Goal: Information Seeking & Learning: Learn about a topic

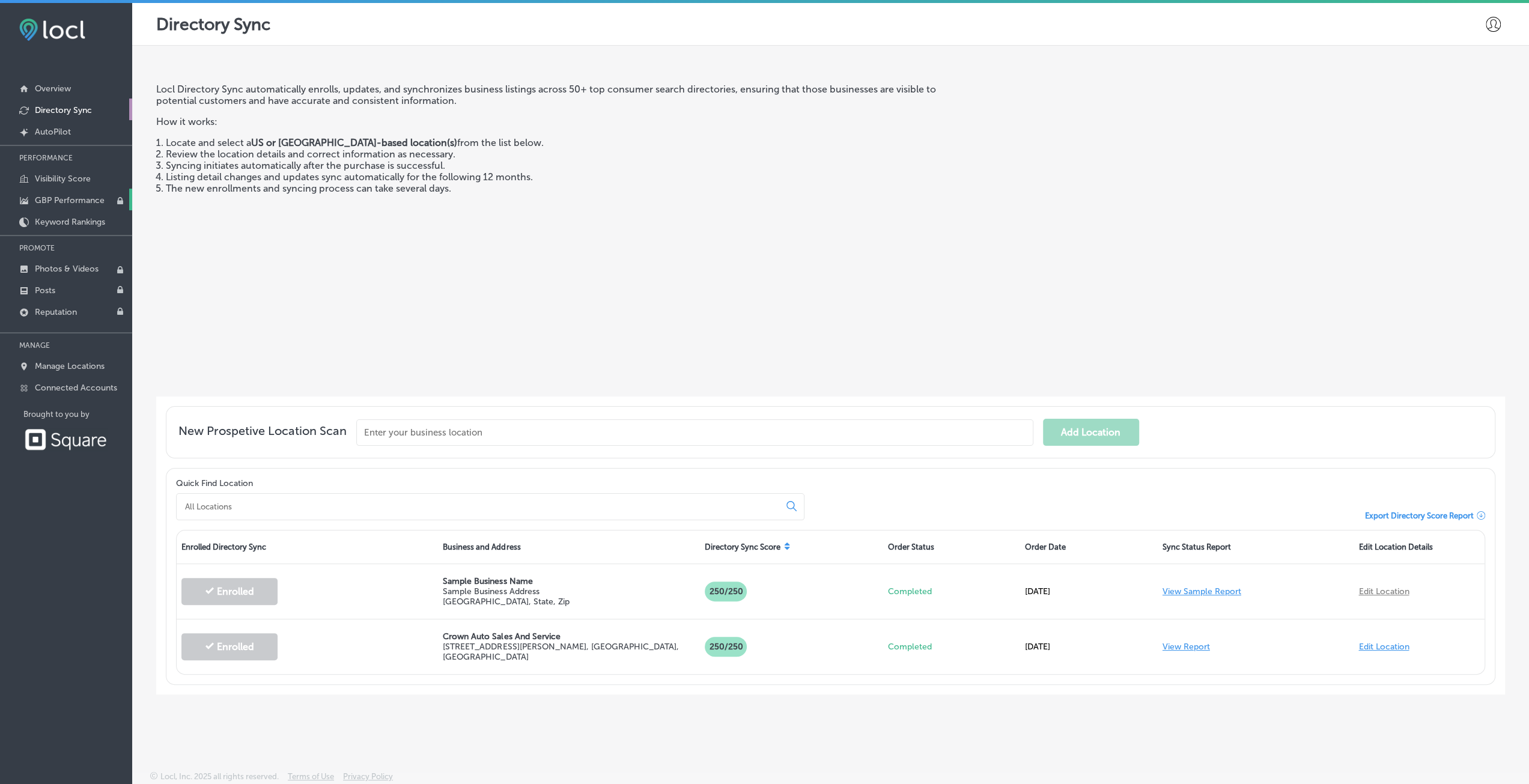
click at [77, 200] on p "GBP Performance" at bounding box center [70, 200] width 70 height 10
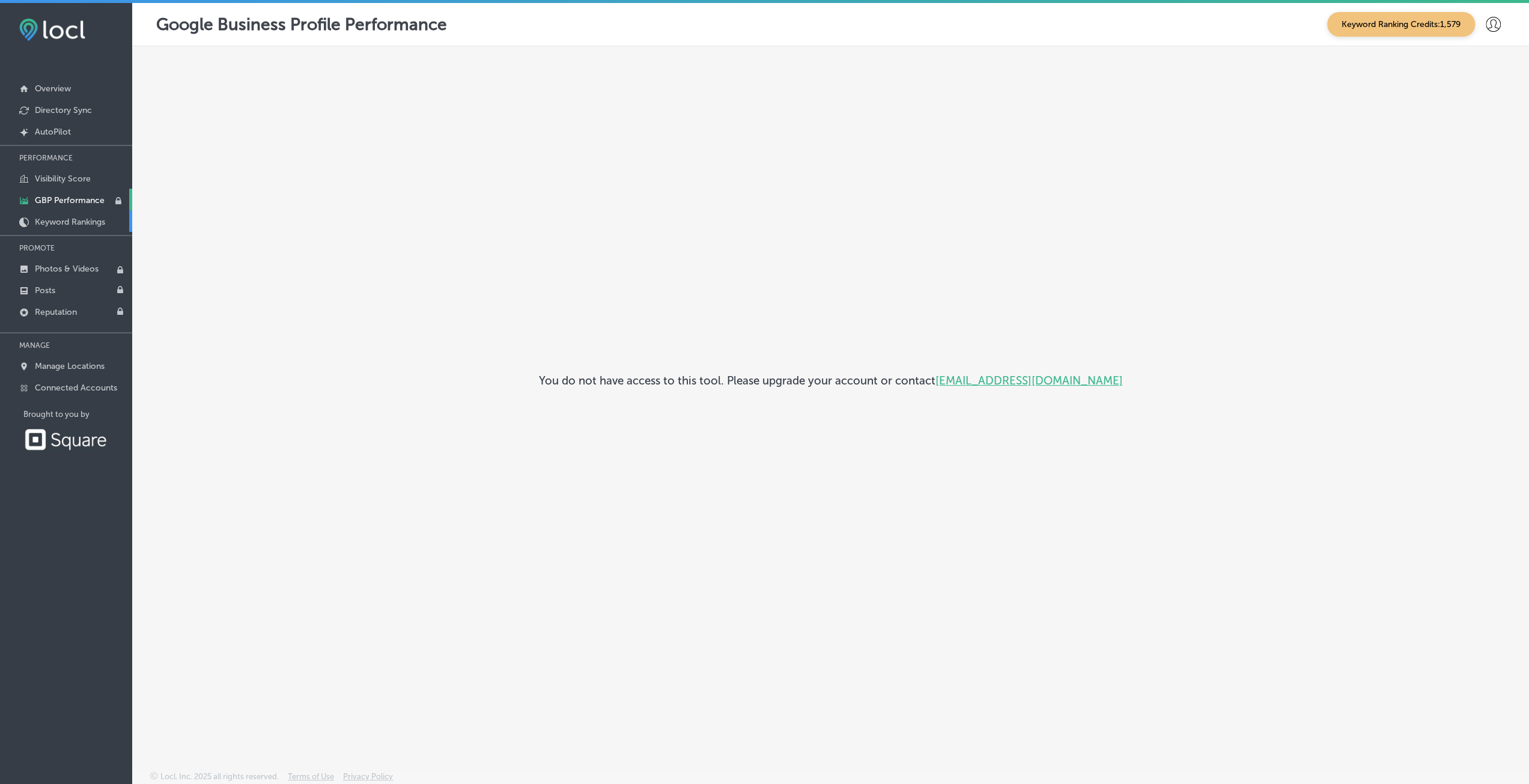
click at [73, 220] on p "Keyword Rankings" at bounding box center [70, 222] width 70 height 10
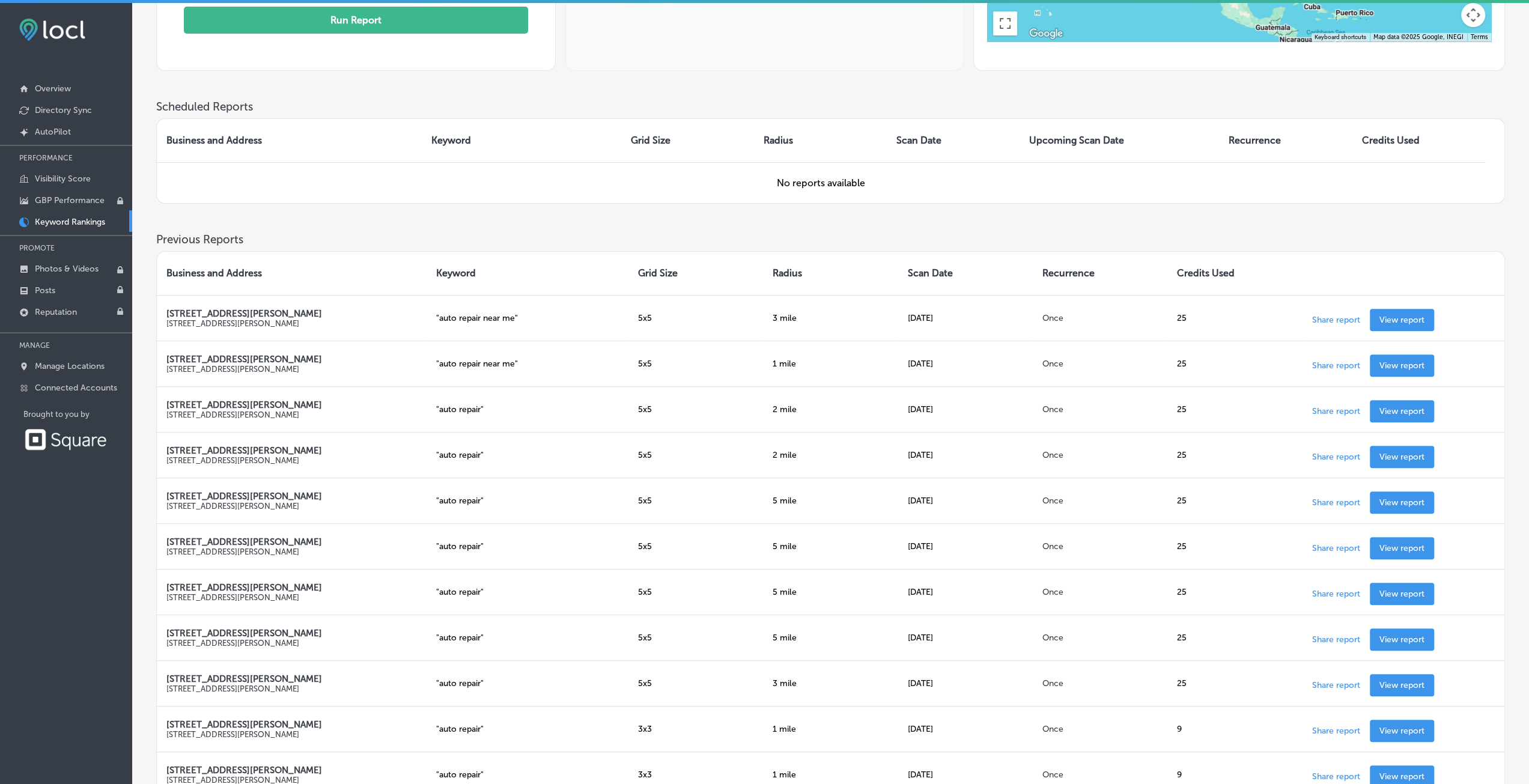
scroll to position [120, 0]
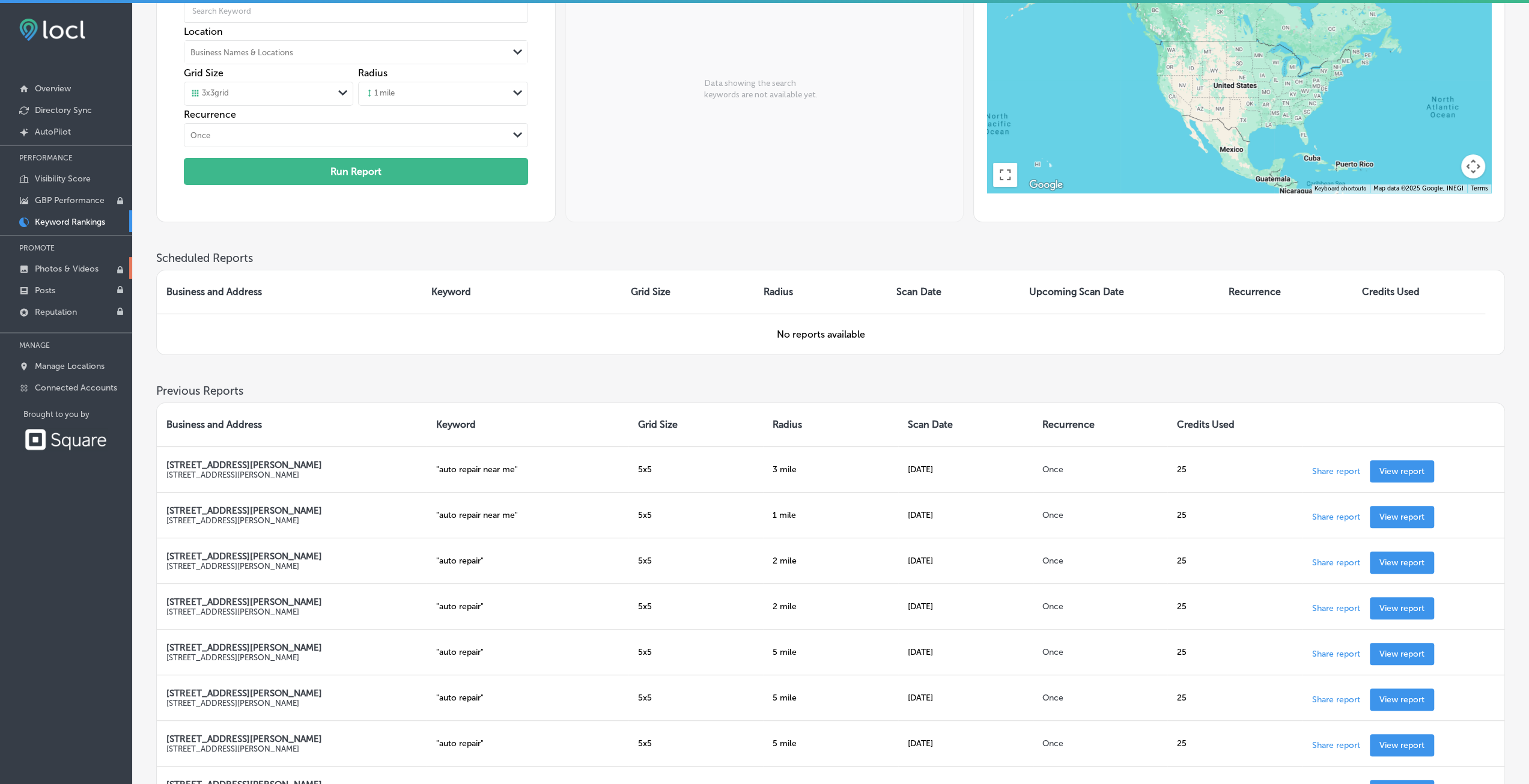
click at [74, 267] on p "Photos & Videos" at bounding box center [67, 269] width 64 height 10
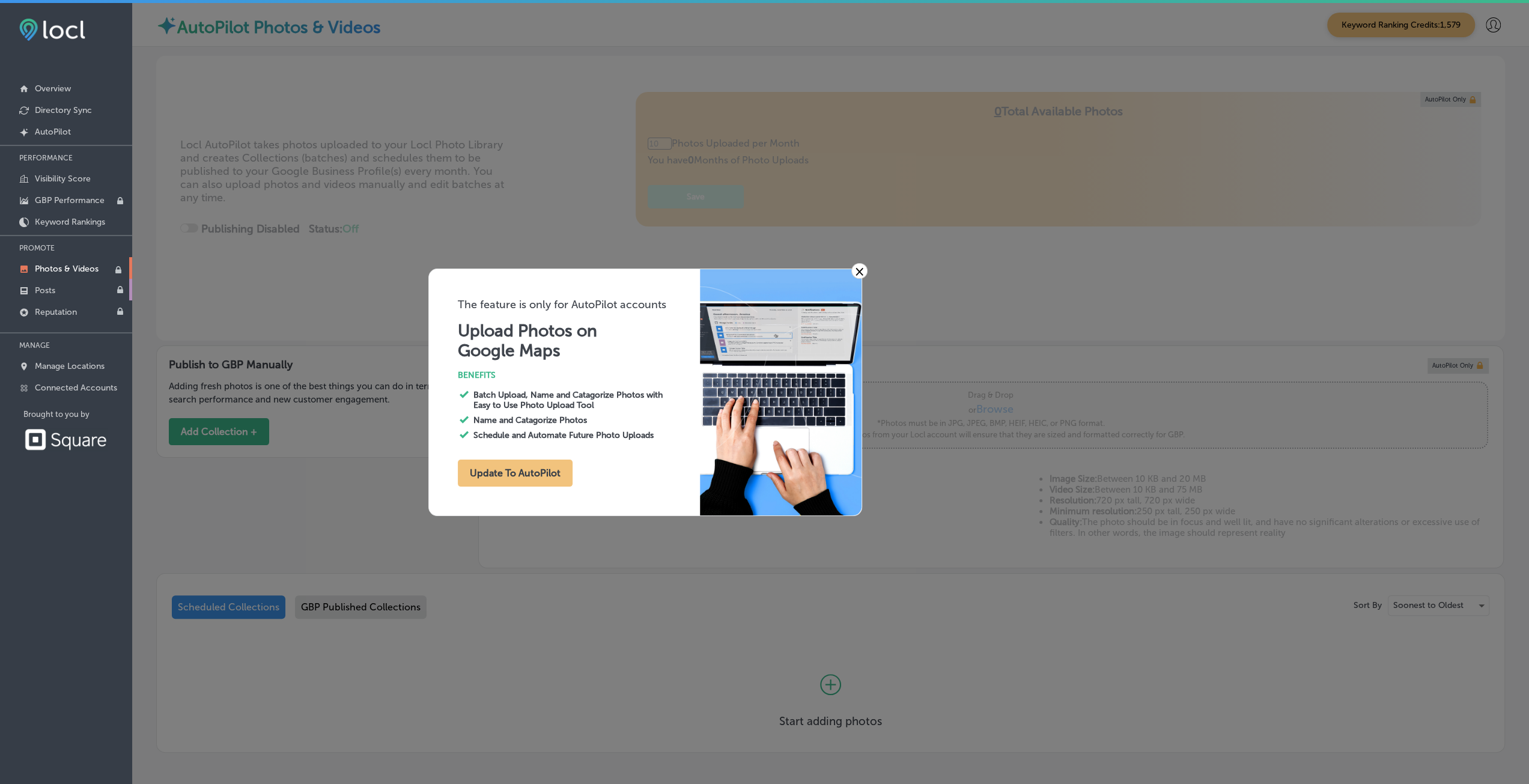
type input "0"
drag, startPoint x: 858, startPoint y: 272, endPoint x: 852, endPoint y: 274, distance: 6.3
click at [858, 273] on link "×" at bounding box center [859, 271] width 16 height 16
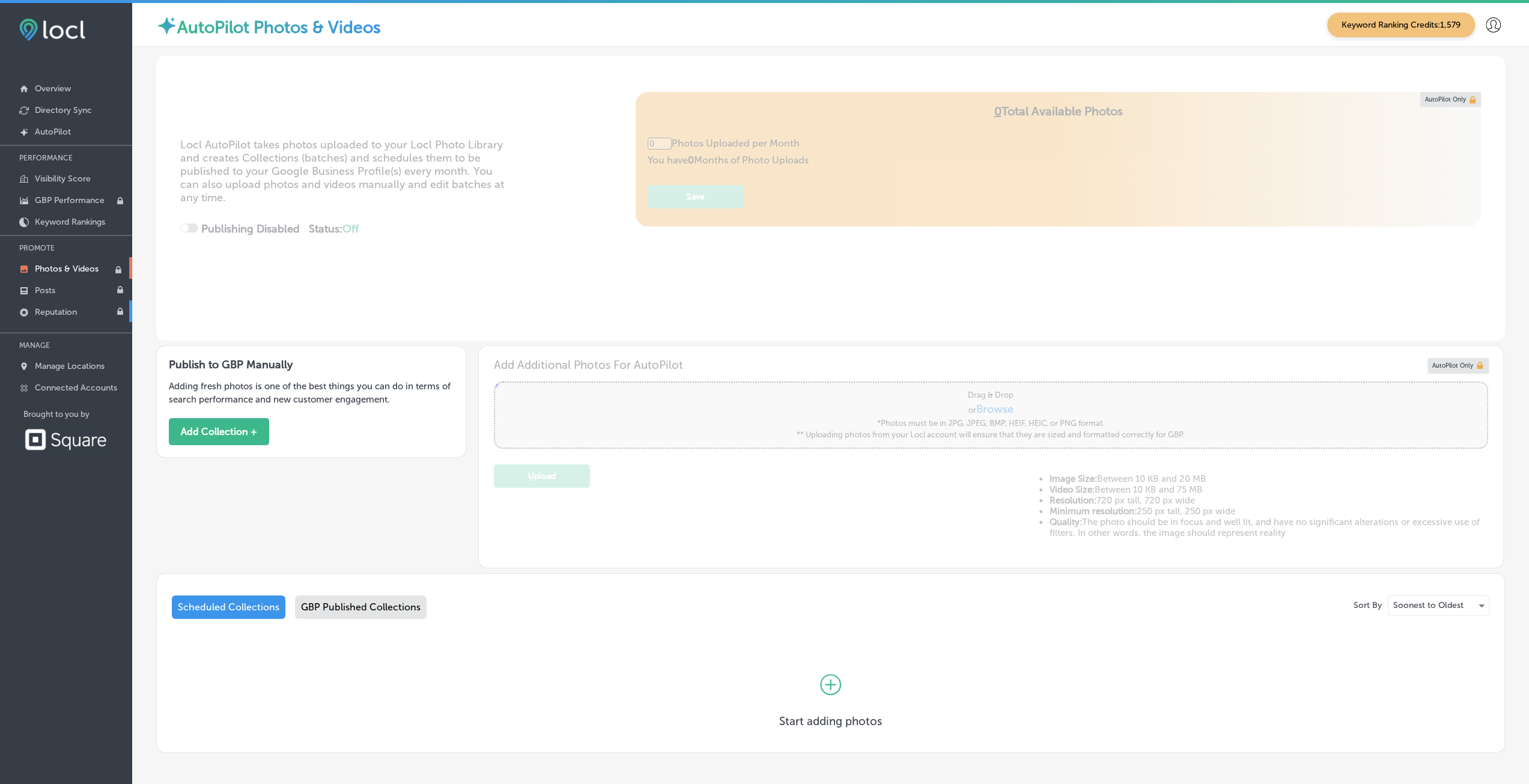
click at [59, 308] on p "Reputation" at bounding box center [56, 312] width 42 height 10
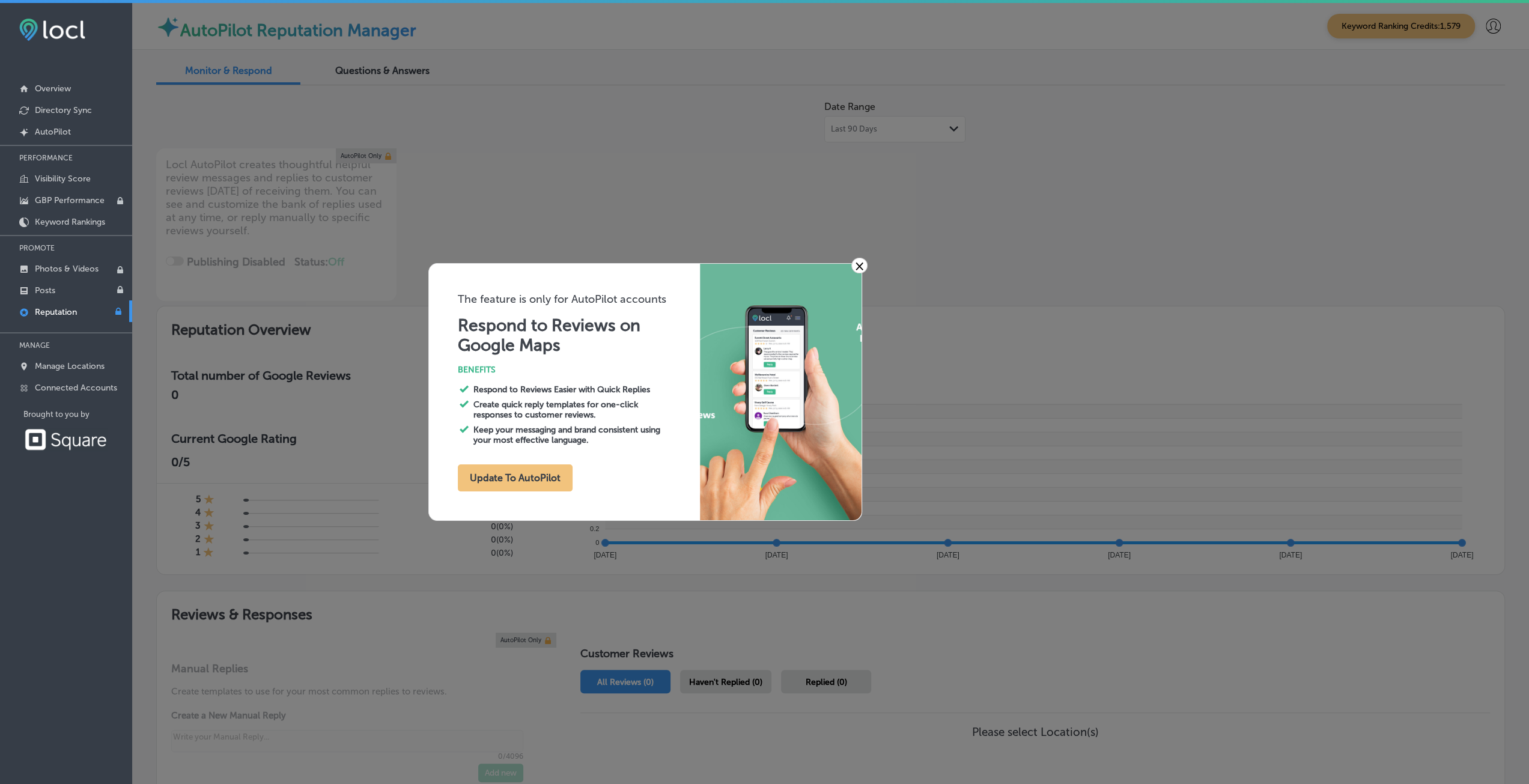
click at [860, 263] on link "×" at bounding box center [859, 266] width 16 height 16
type textarea "x"
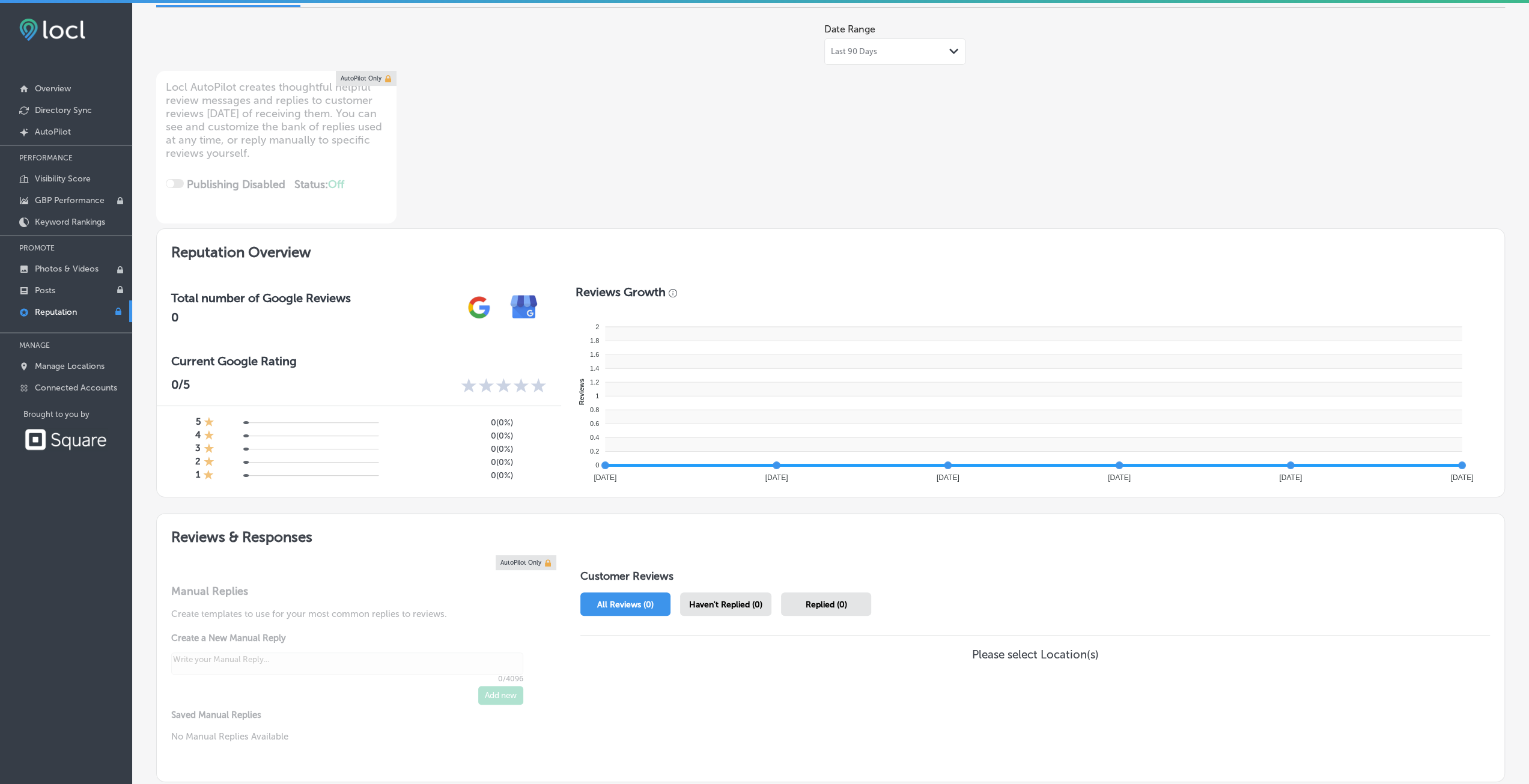
scroll to position [166, 0]
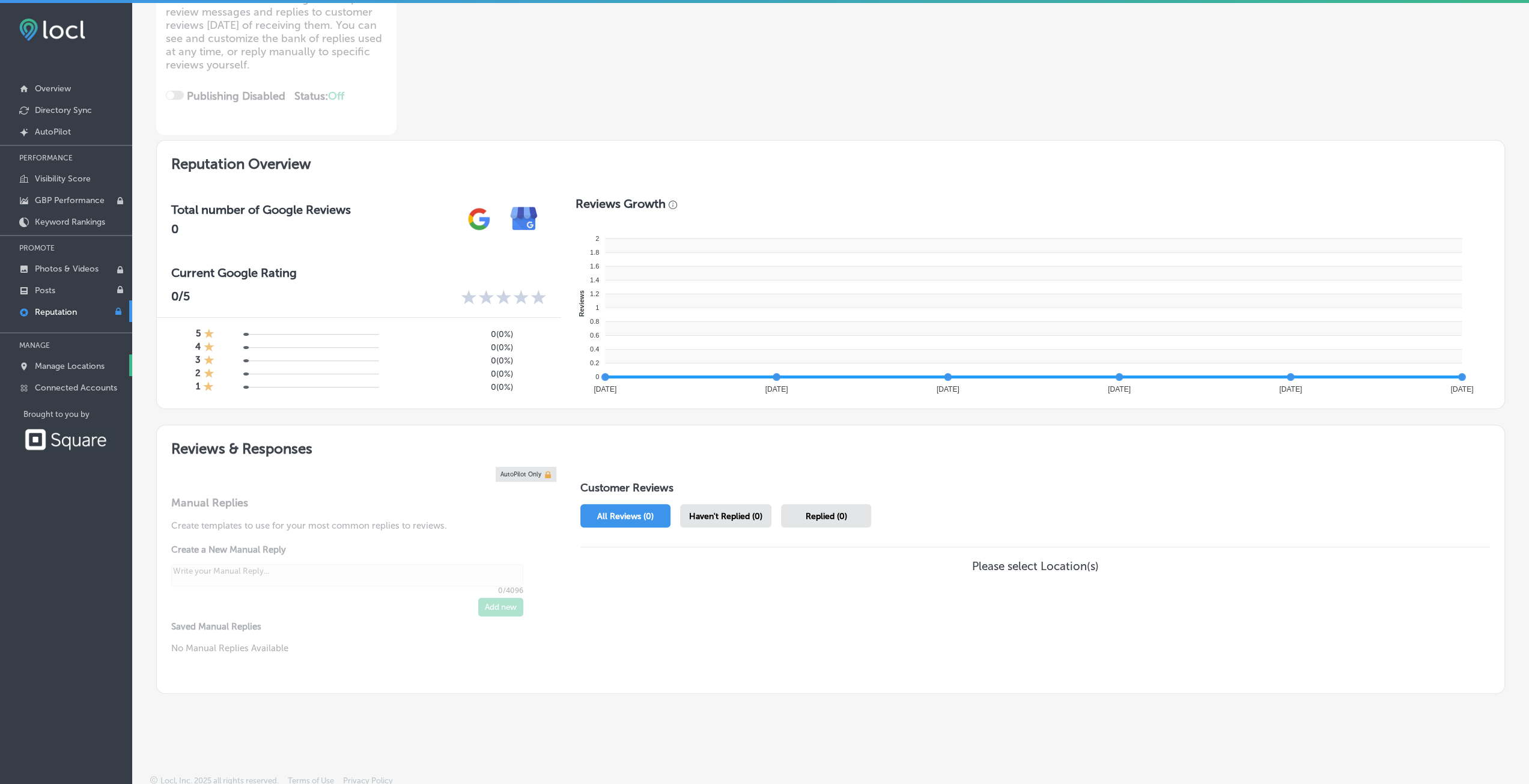
click at [56, 361] on p "Manage Locations" at bounding box center [70, 366] width 70 height 10
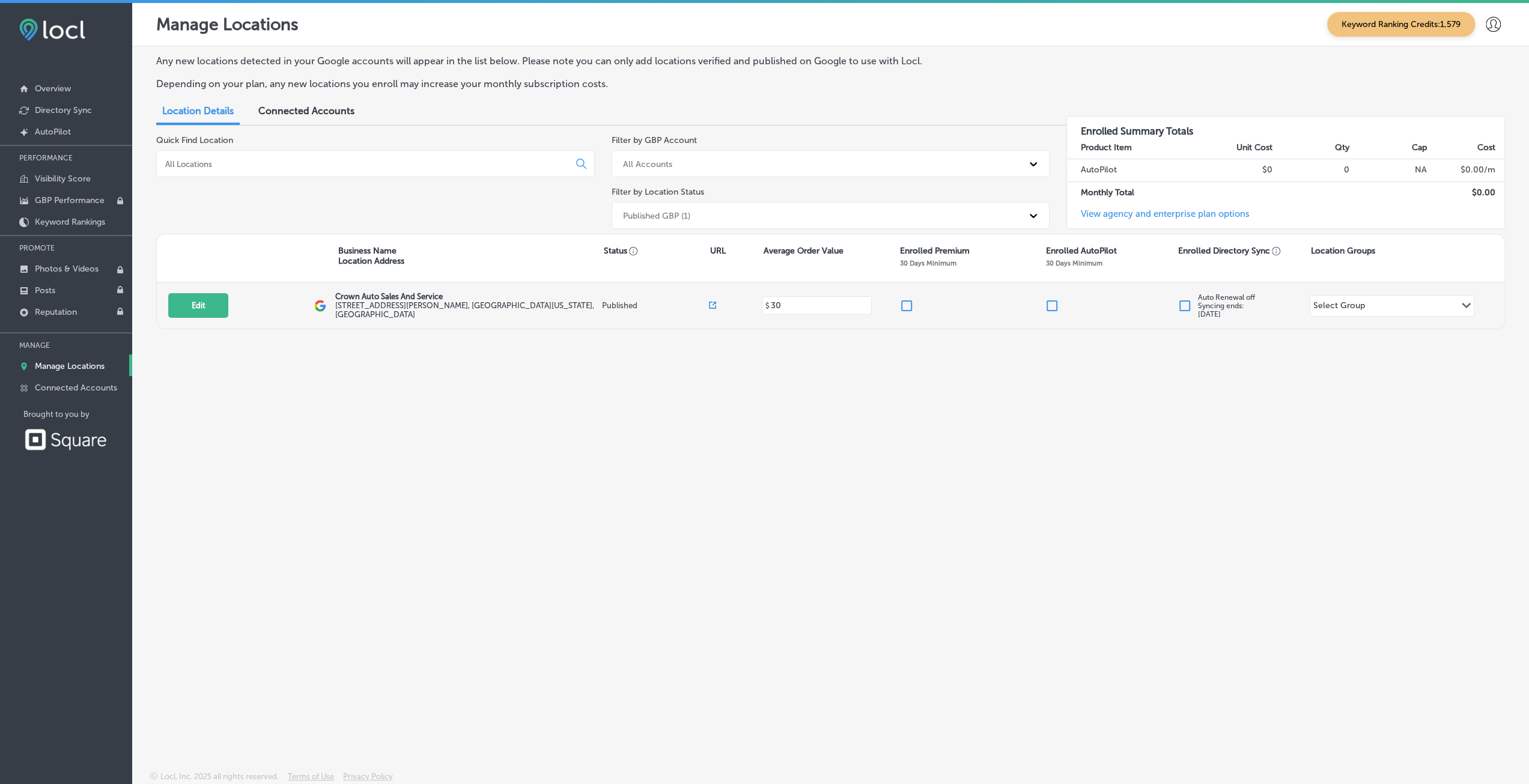
click at [1317, 306] on div "Select Group" at bounding box center [1339, 307] width 52 height 14
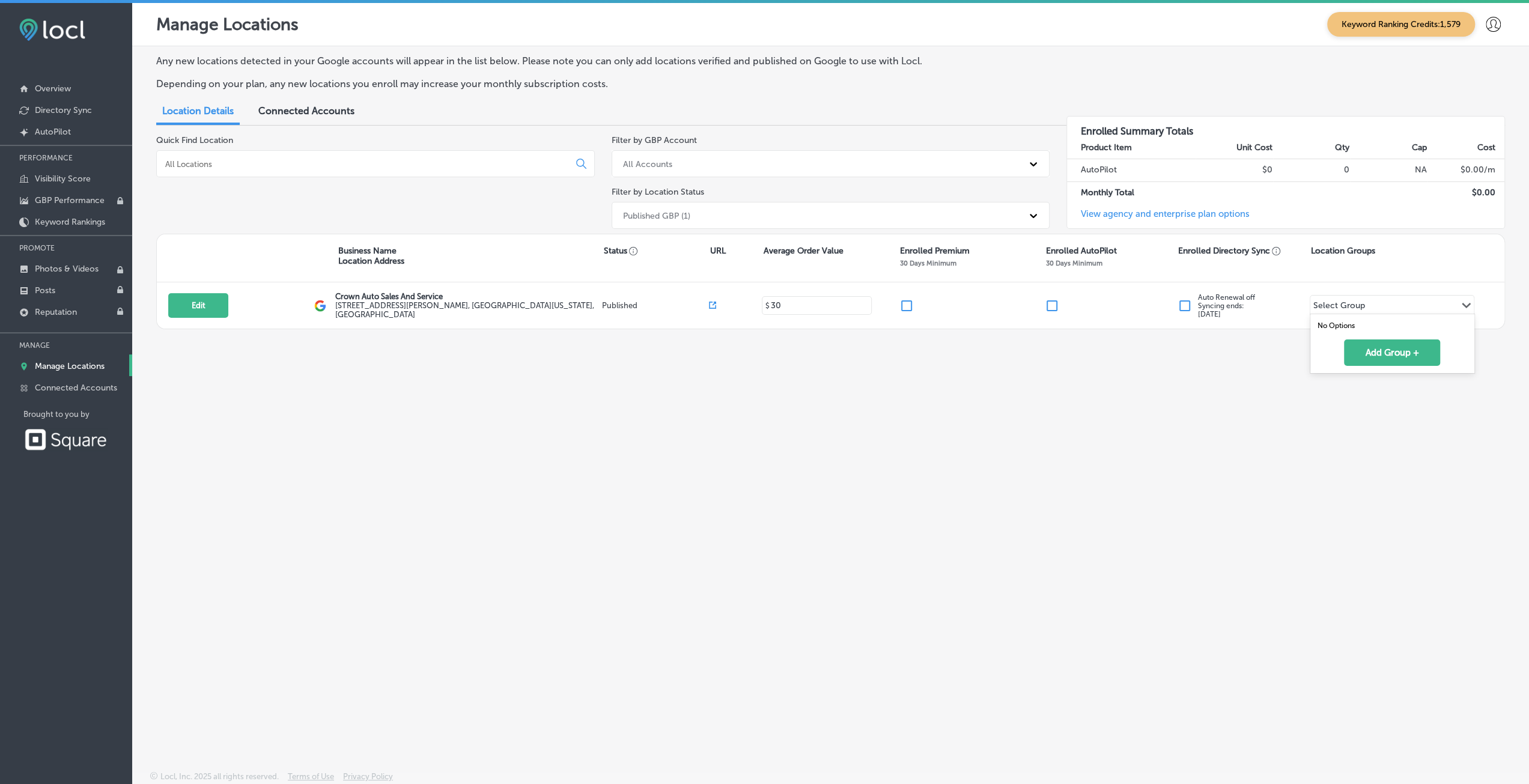
click at [1257, 377] on div "Any new locations detected in your Google accounts will appear in the list belo…" at bounding box center [830, 380] width 1397 height 668
drag, startPoint x: 1186, startPoint y: 213, endPoint x: 1181, endPoint y: 218, distance: 6.8
click at [1186, 213] on link "View agency and enterprise plan options" at bounding box center [1158, 218] width 182 height 20
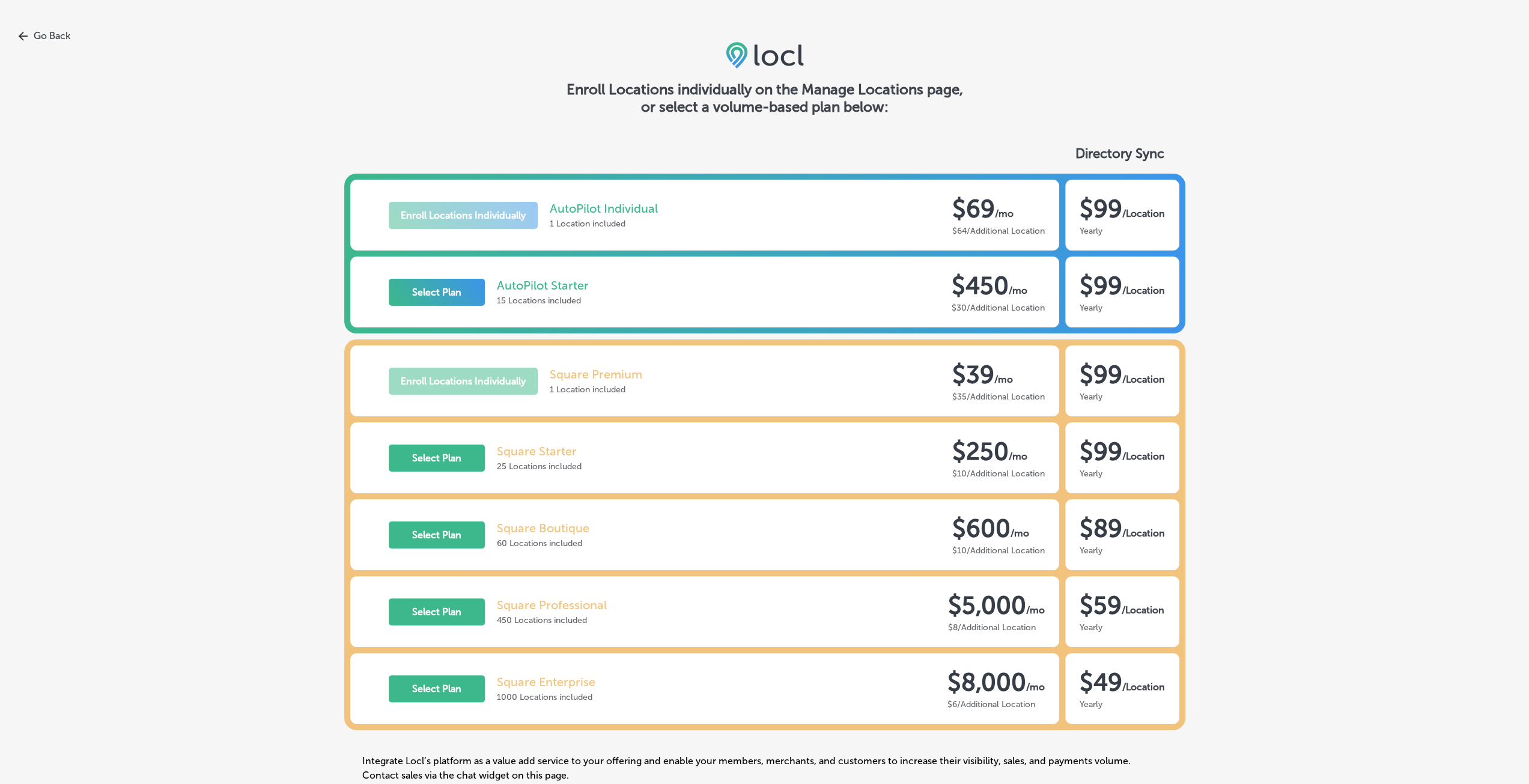
click at [34, 42] on div "Go Back Enroll Locations individually on the Manage Locations page, or select a…" at bounding box center [764, 412] width 1529 height 825
click at [62, 32] on link "Go Back" at bounding box center [764, 35] width 1529 height 11
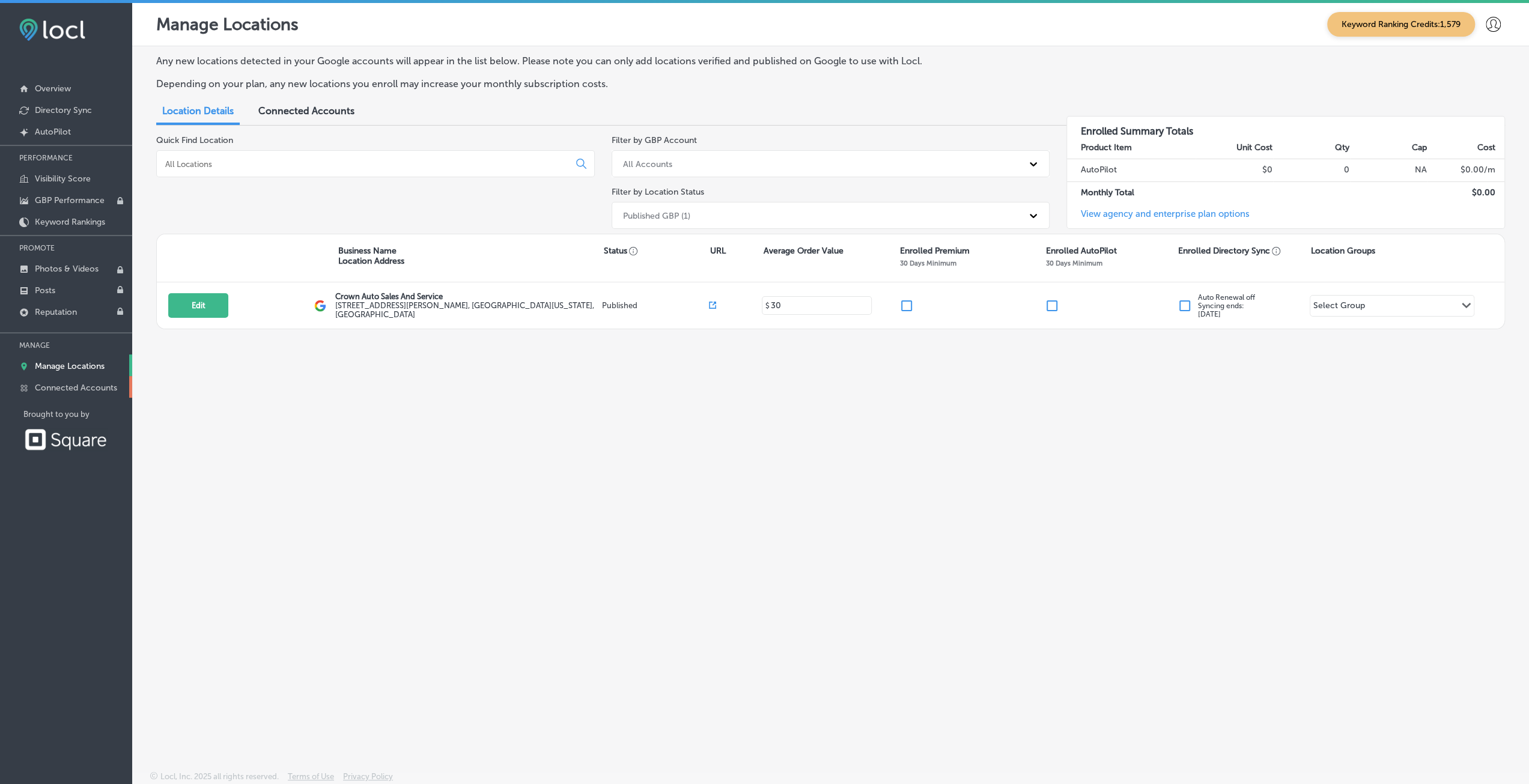
click at [86, 386] on p "Connected Accounts" at bounding box center [76, 388] width 82 height 10
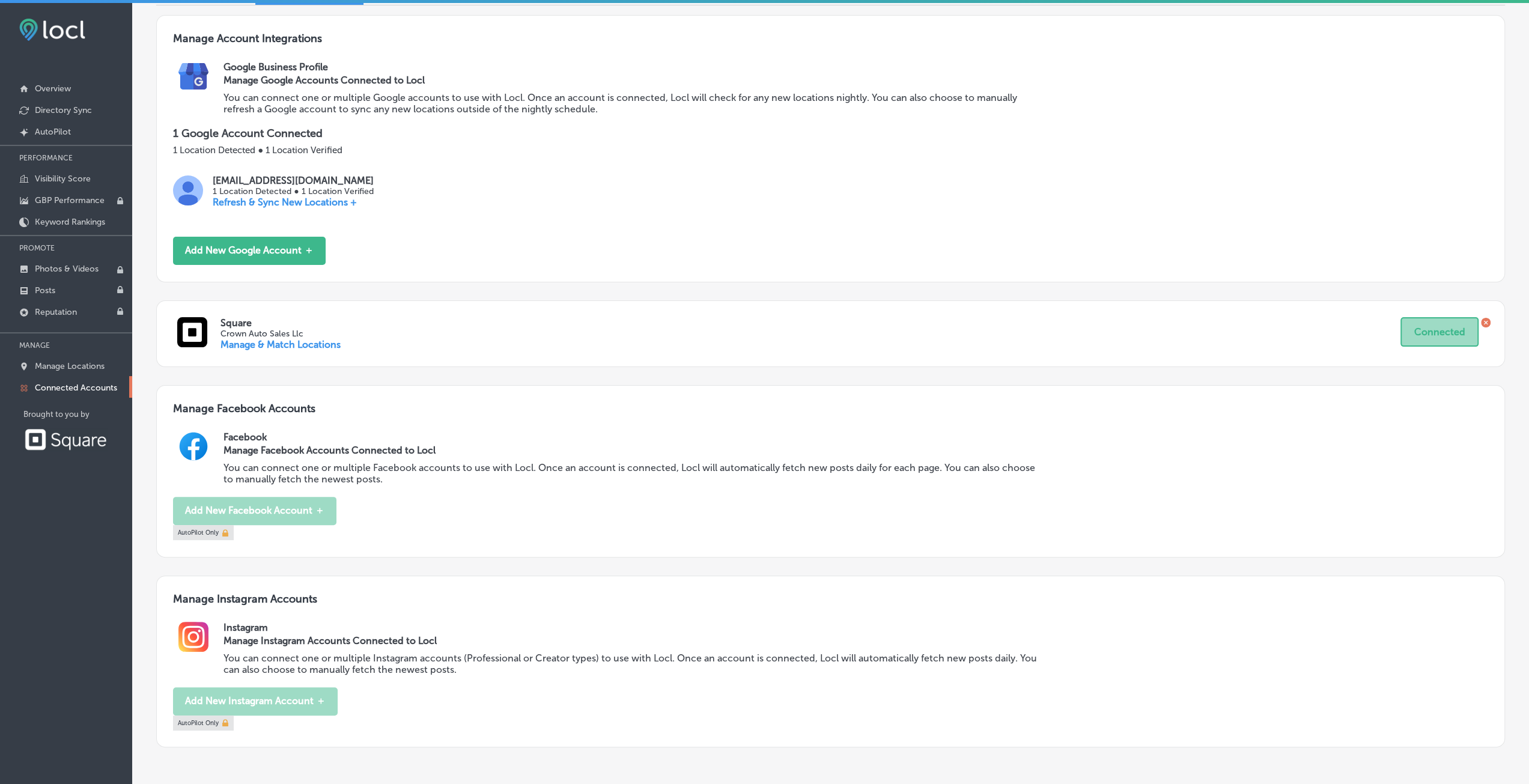
scroll to position [178, 0]
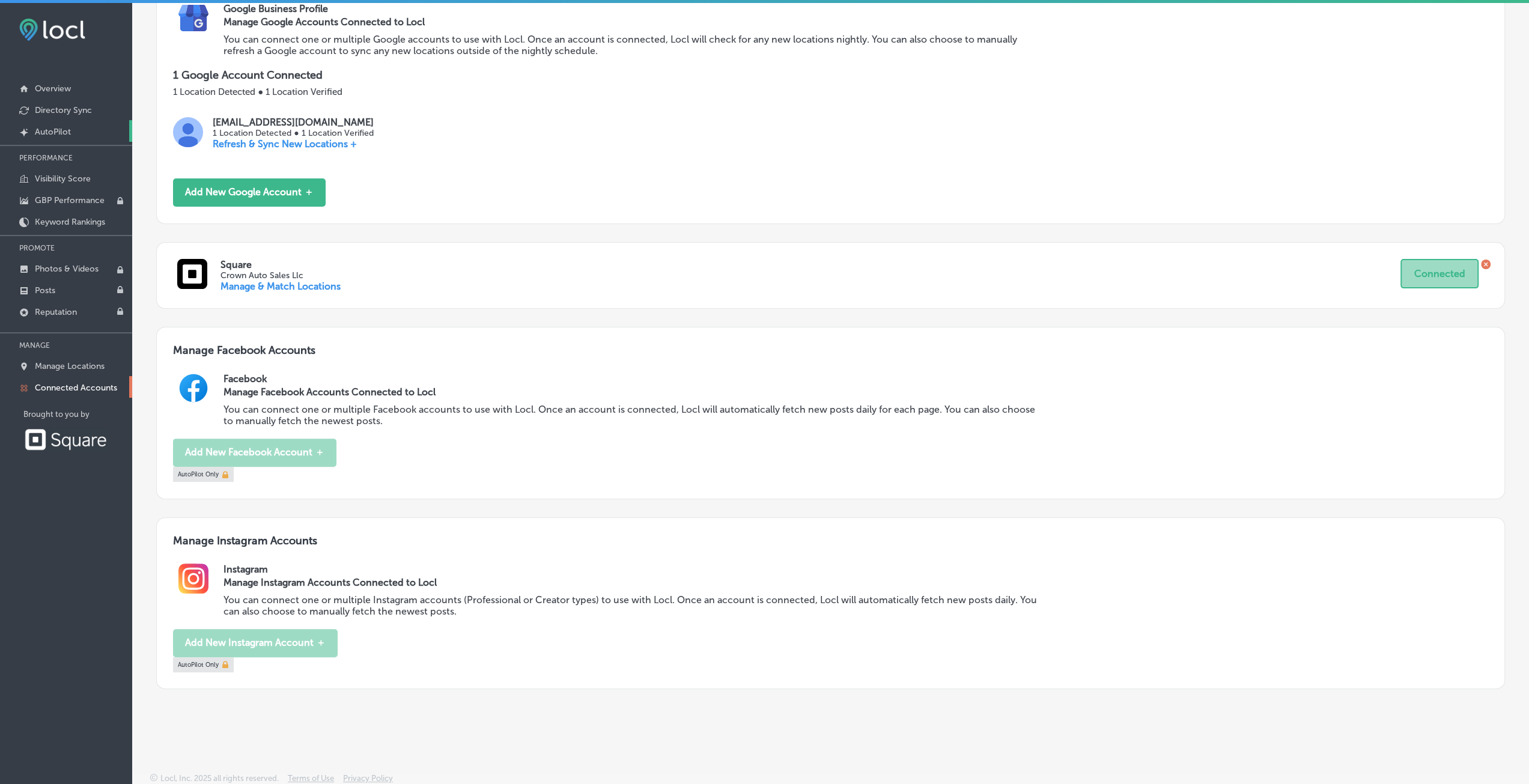
click at [62, 136] on link "Created by potrace 1.10, written by [PERSON_NAME] [DATE]-[DATE] AutoPilot" at bounding box center [66, 131] width 132 height 22
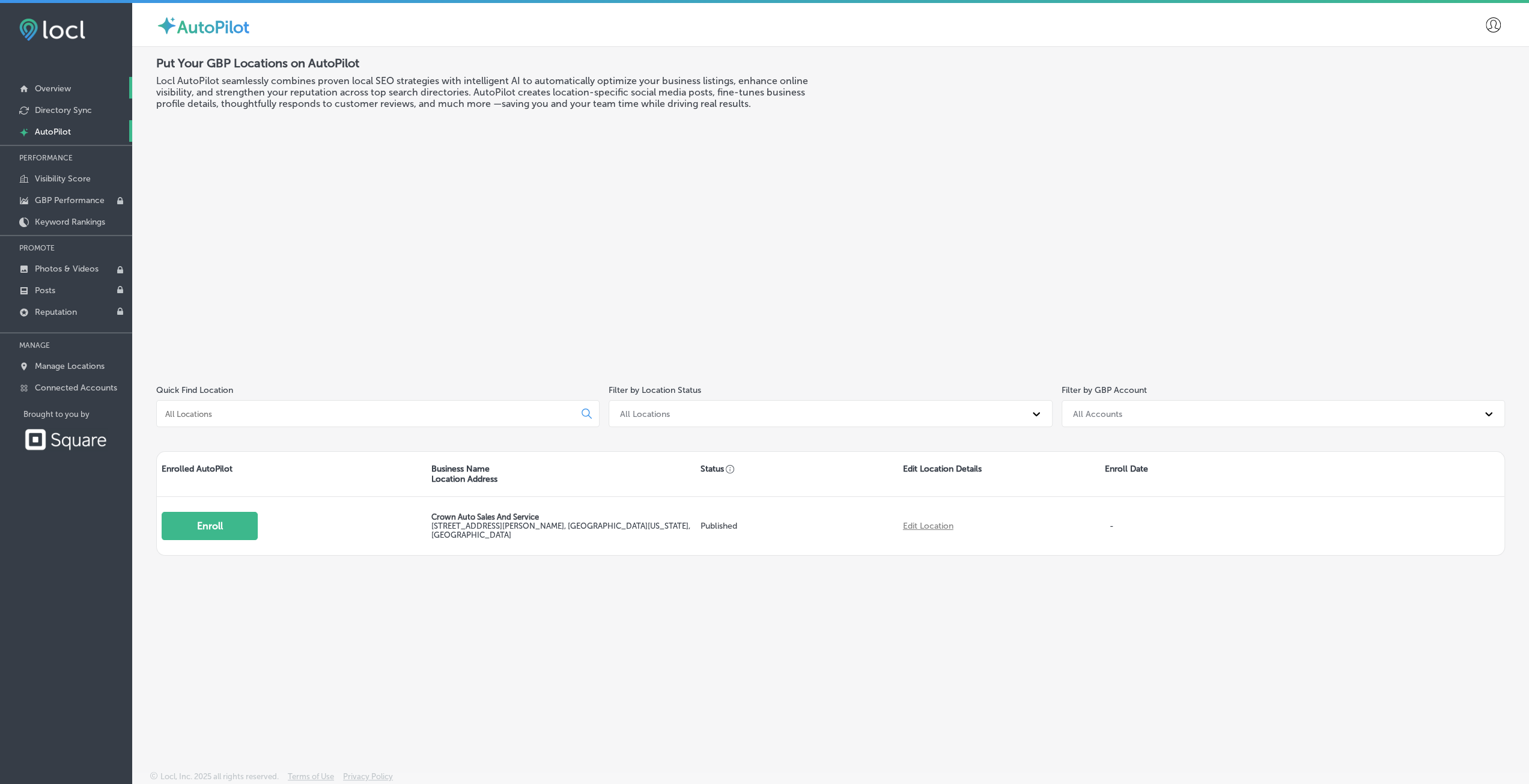
click at [67, 81] on link "Overview" at bounding box center [66, 88] width 132 height 22
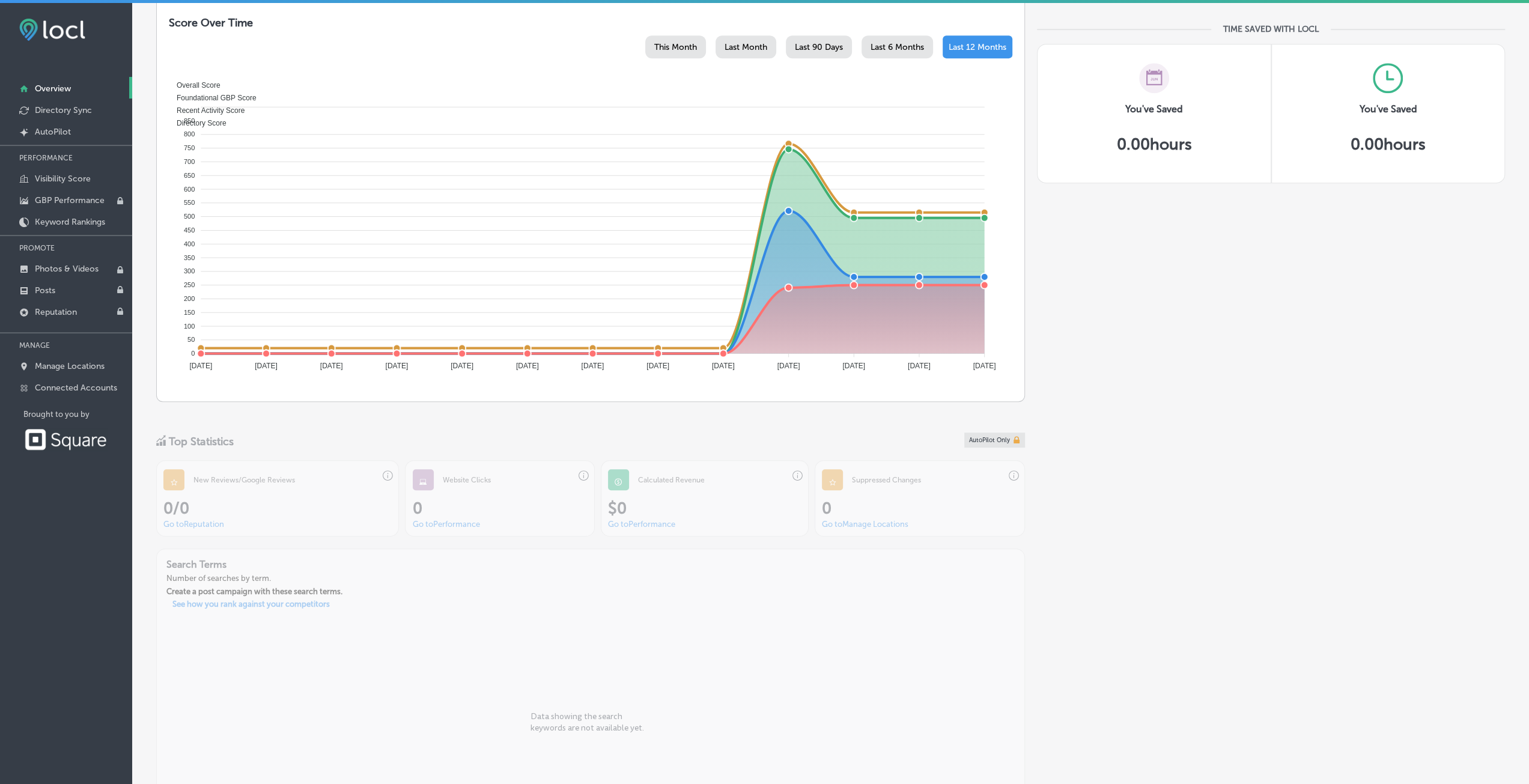
scroll to position [684, 0]
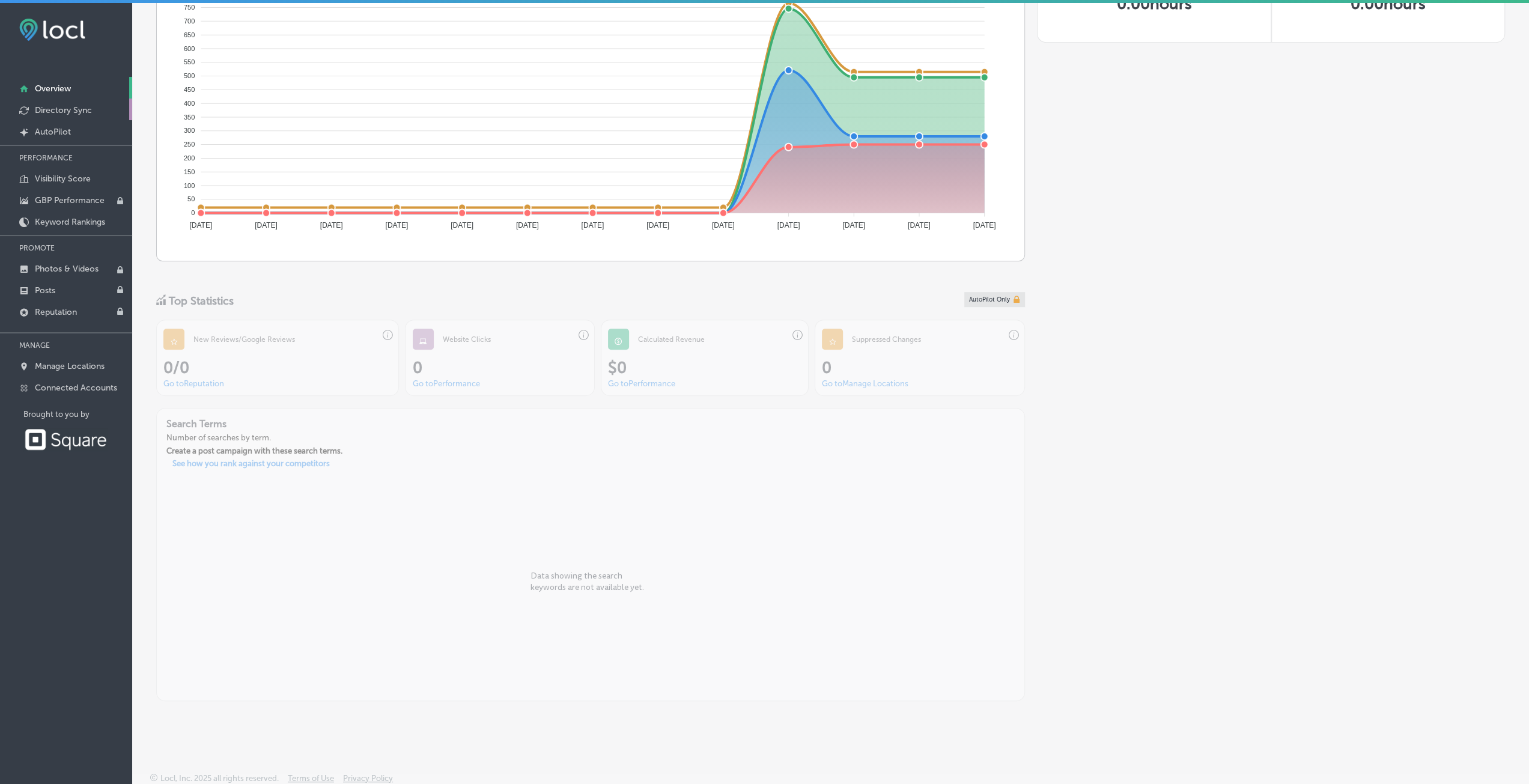
click at [50, 109] on p "Directory Sync" at bounding box center [63, 110] width 57 height 10
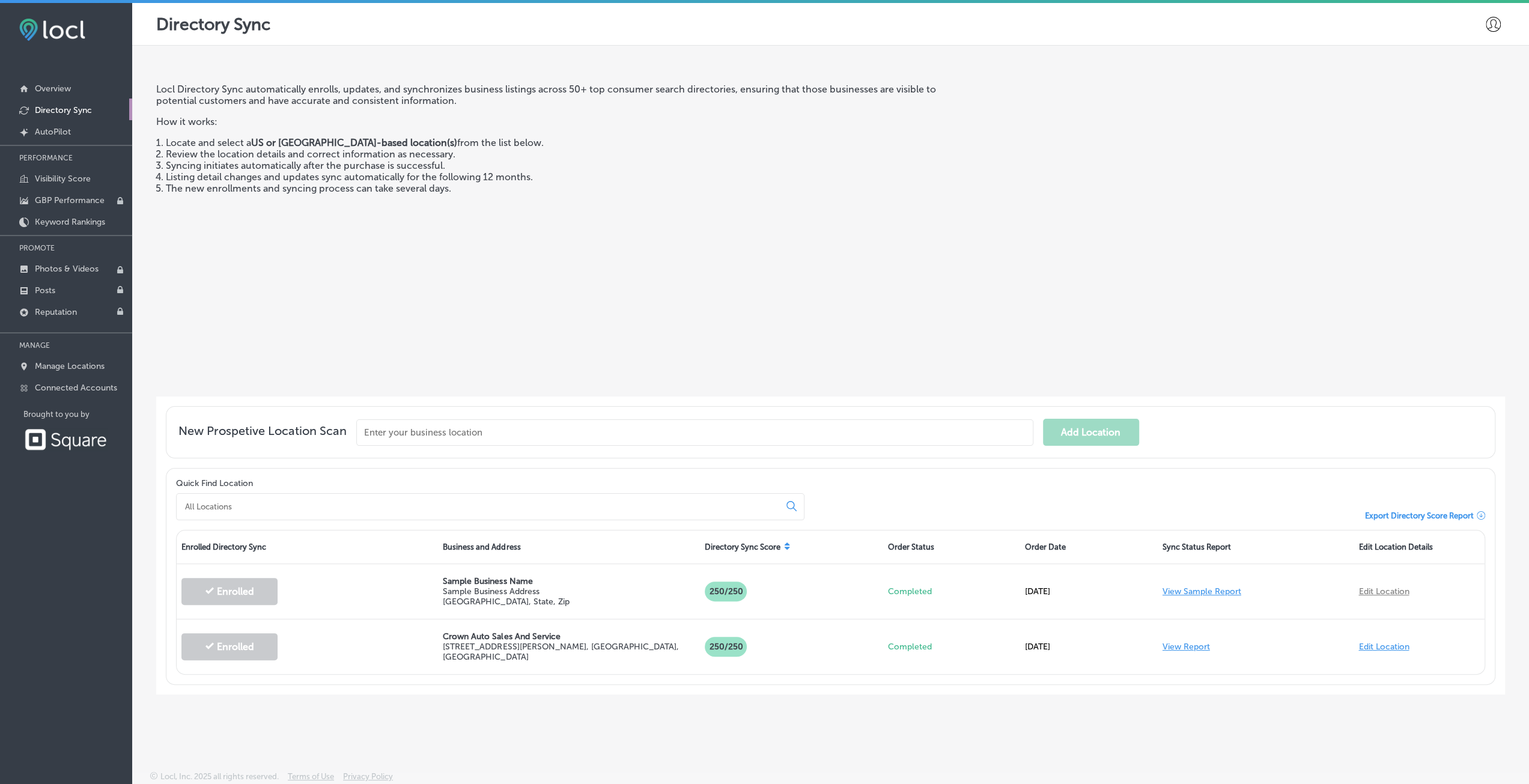
click at [482, 426] on input "text" at bounding box center [694, 432] width 677 height 26
type input "crown auto sales and service"
click at [340, 520] on div "Quick Find Location Export Directory Score Report Enrolled Directory Sync Busin…" at bounding box center [830, 576] width 1329 height 217
click at [398, 480] on div "Quick Find Location" at bounding box center [490, 499] width 628 height 42
click at [396, 500] on div at bounding box center [490, 506] width 628 height 27
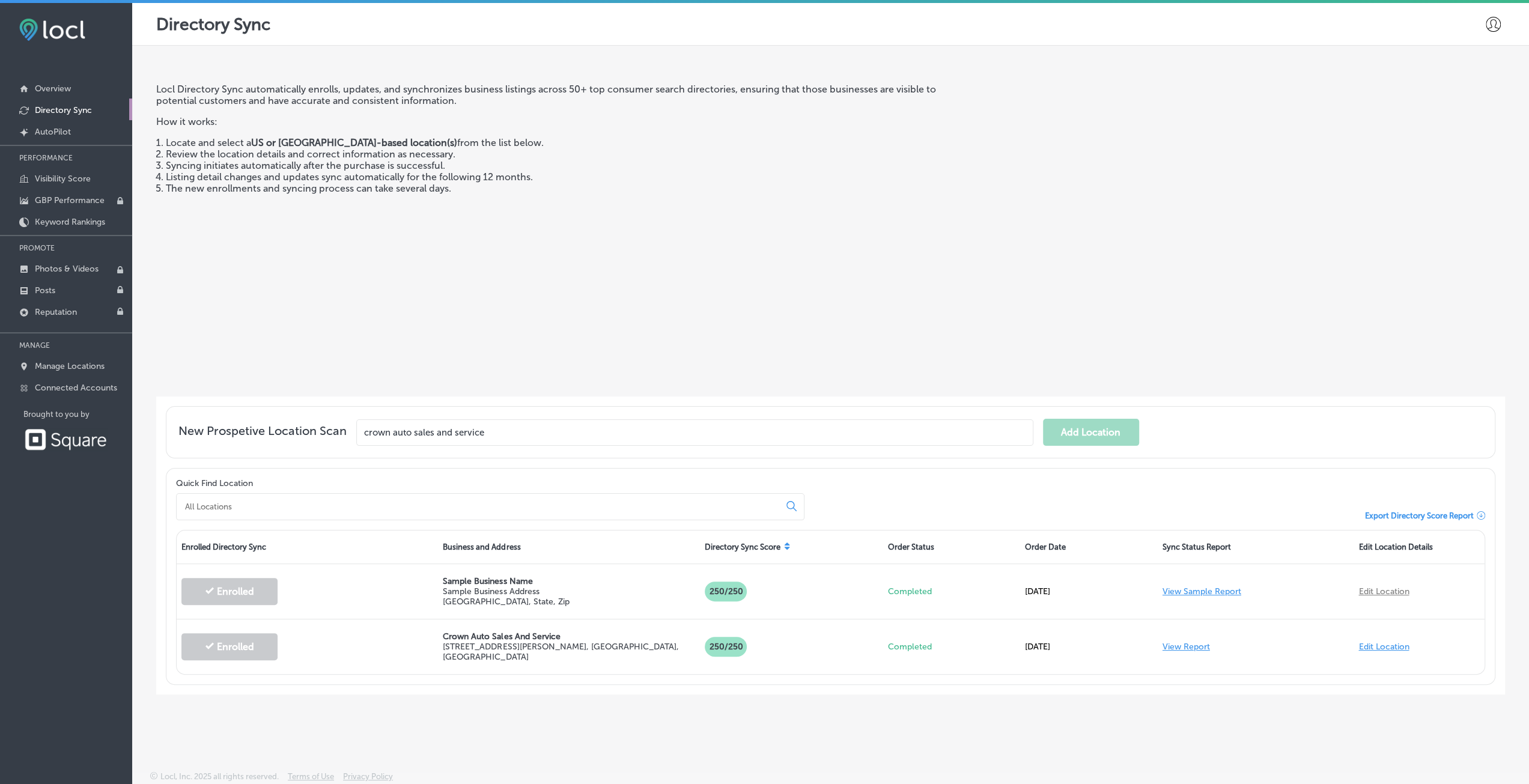
click at [382, 511] on div at bounding box center [490, 506] width 628 height 27
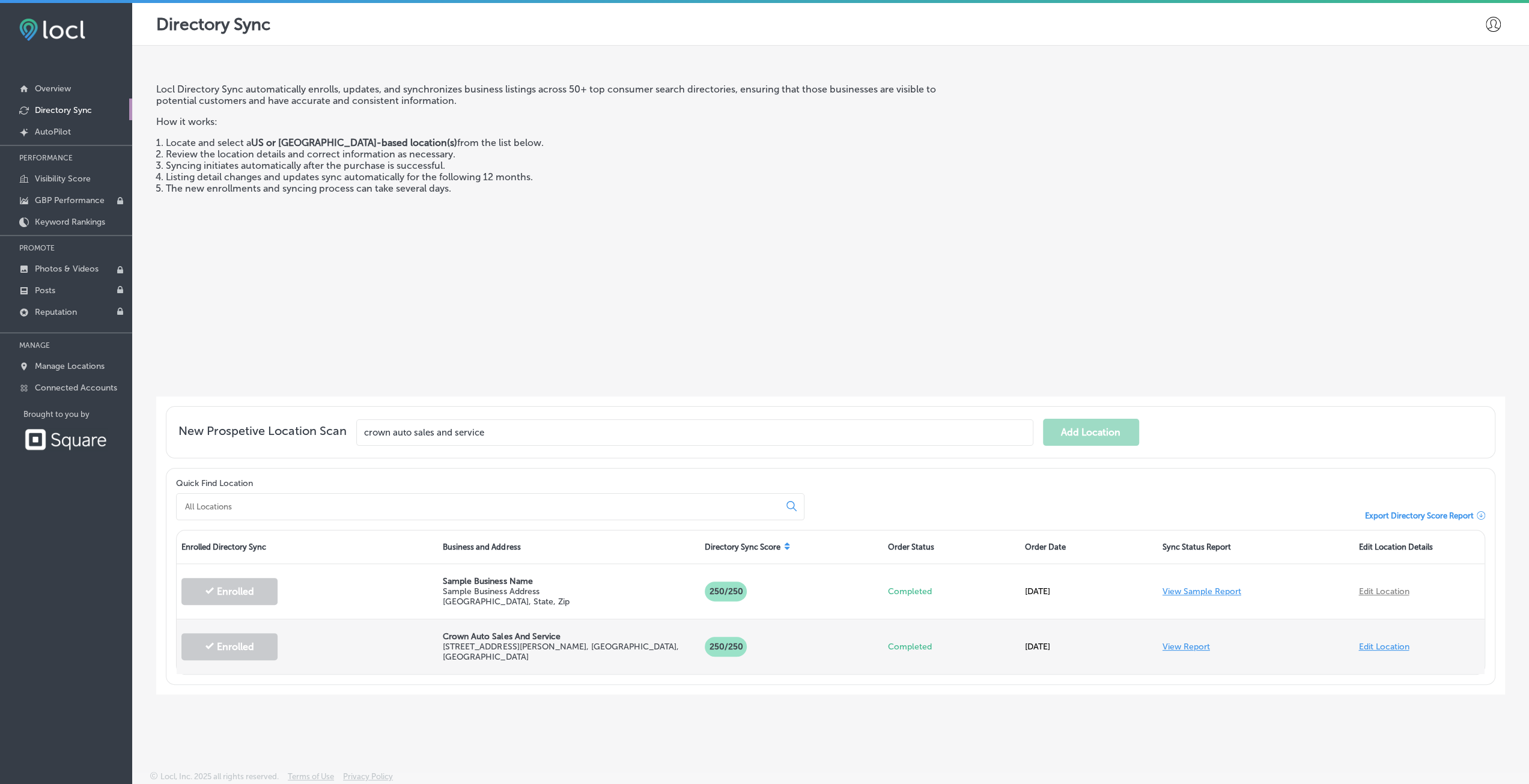
click at [1181, 647] on link "View Report" at bounding box center [1185, 647] width 47 height 10
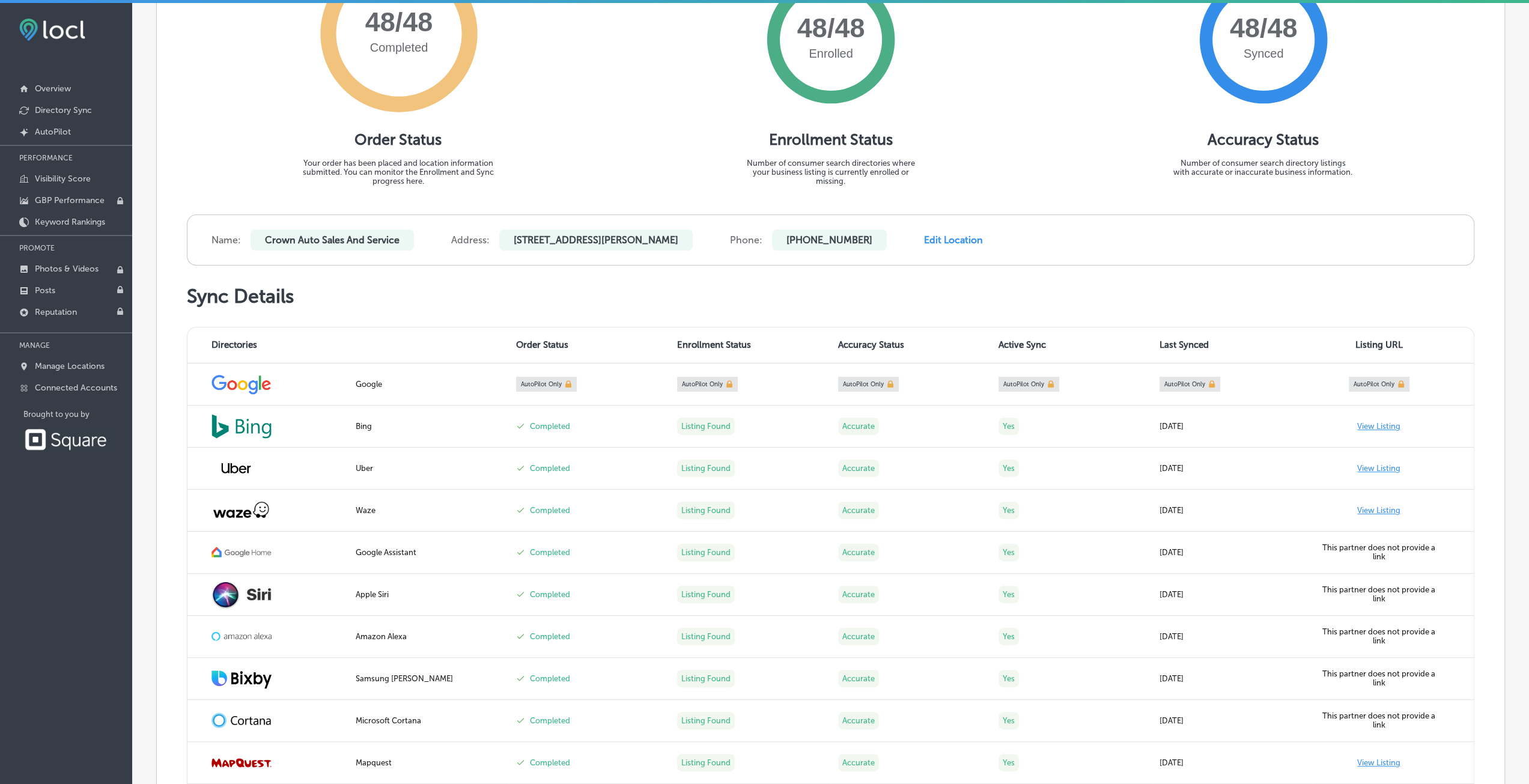
scroll to position [240, 0]
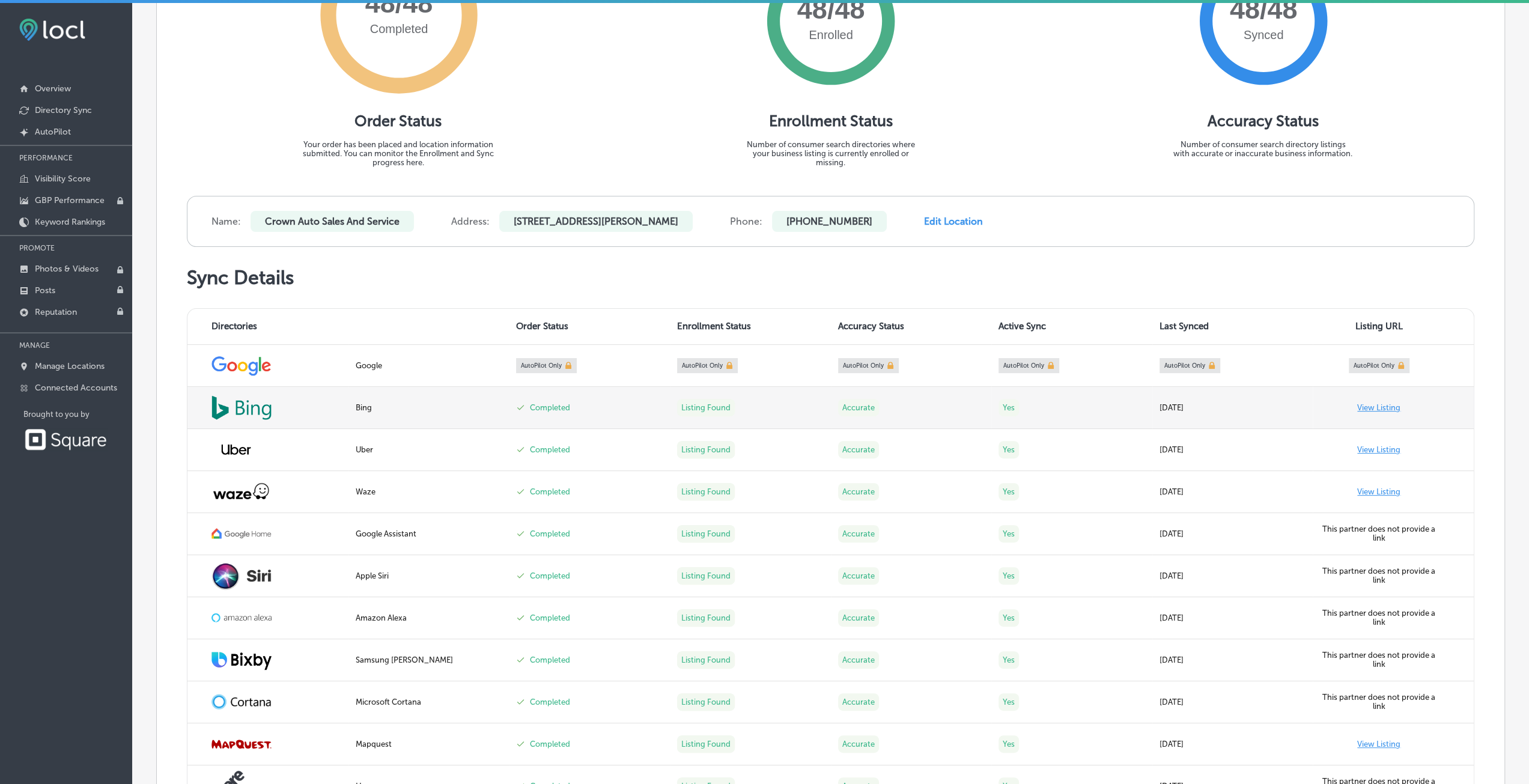
click at [1357, 408] on link "View Listing" at bounding box center [1378, 407] width 43 height 9
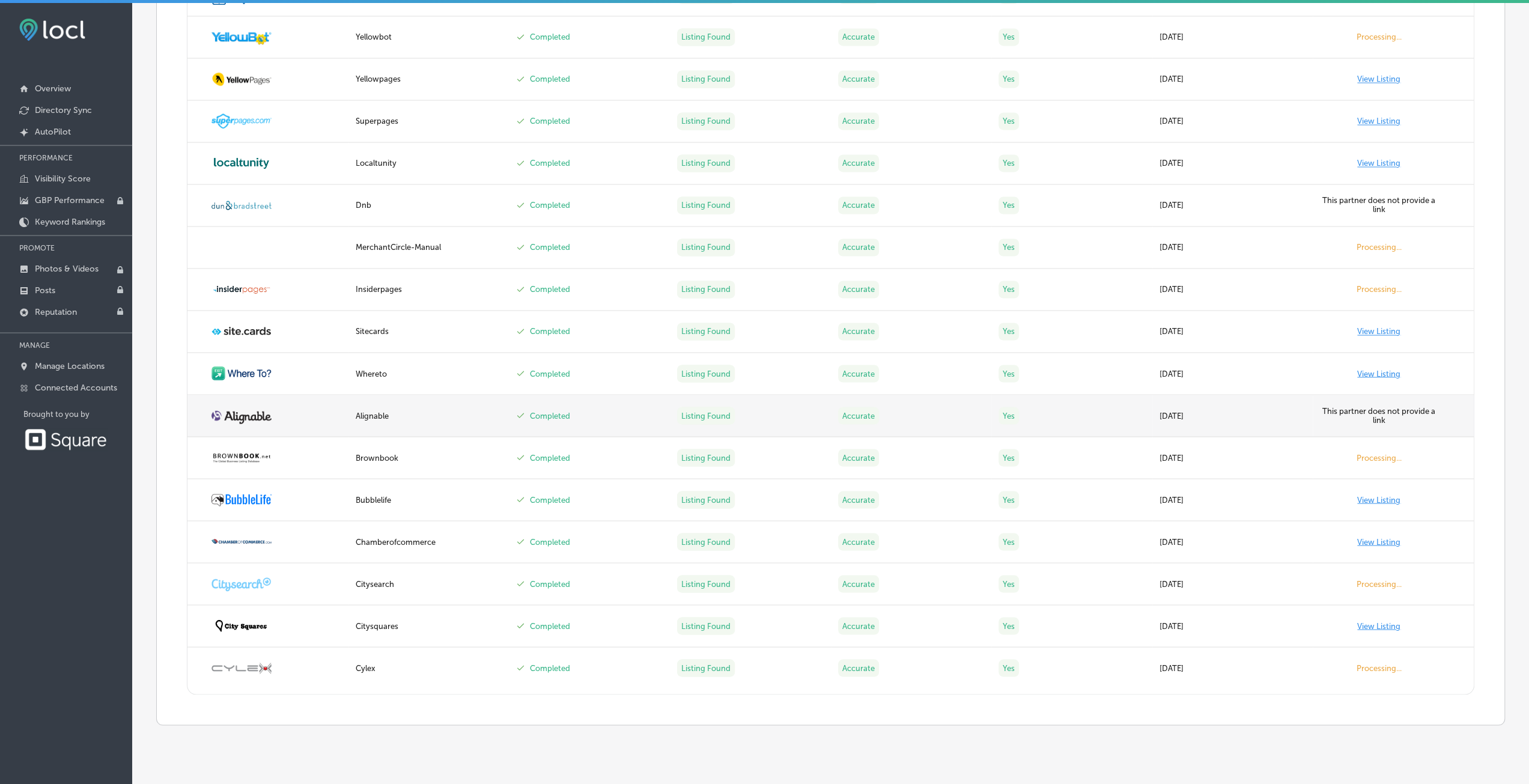
scroll to position [1974, 0]
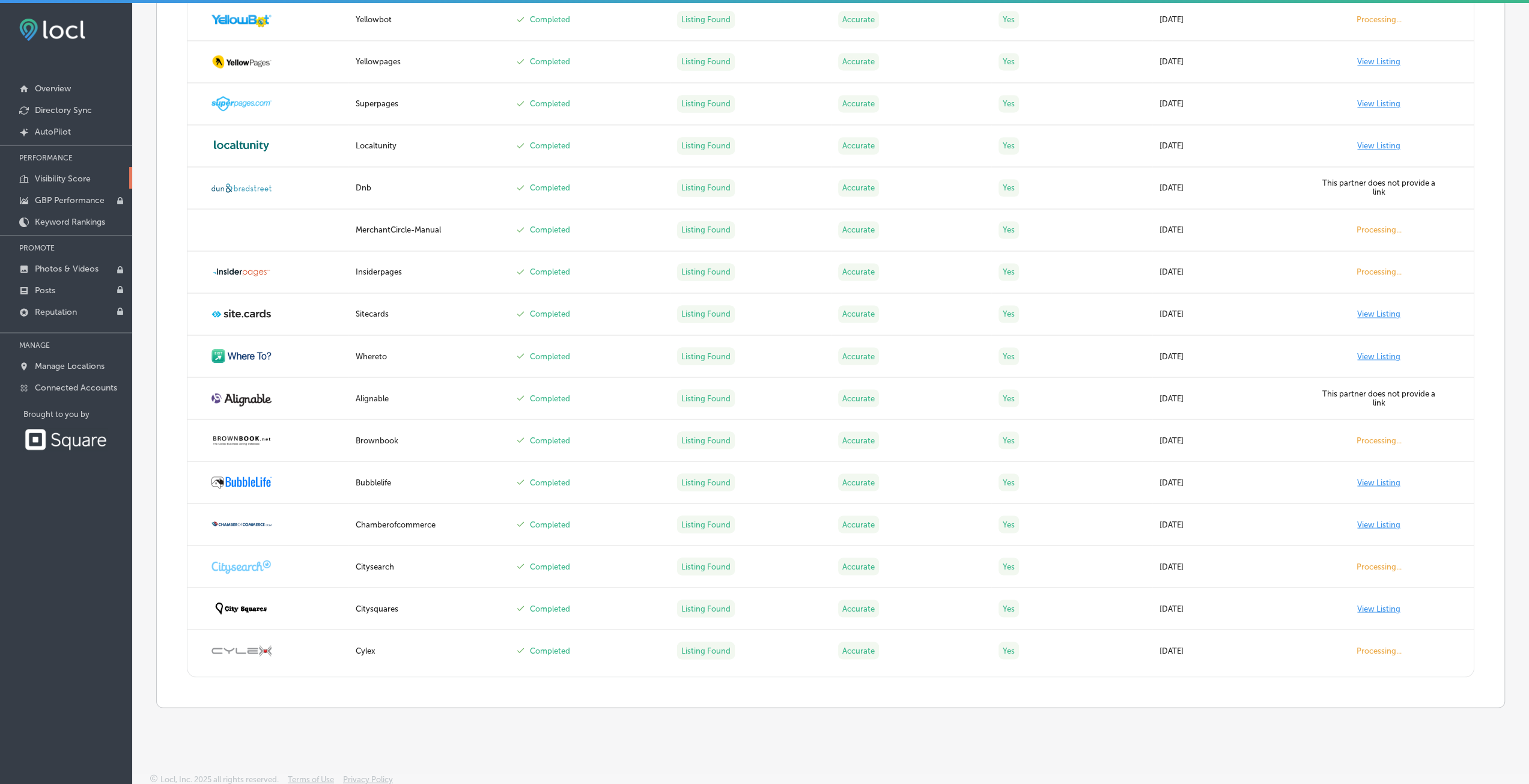
click at [77, 174] on p "Visibility Score" at bounding box center [63, 179] width 56 height 10
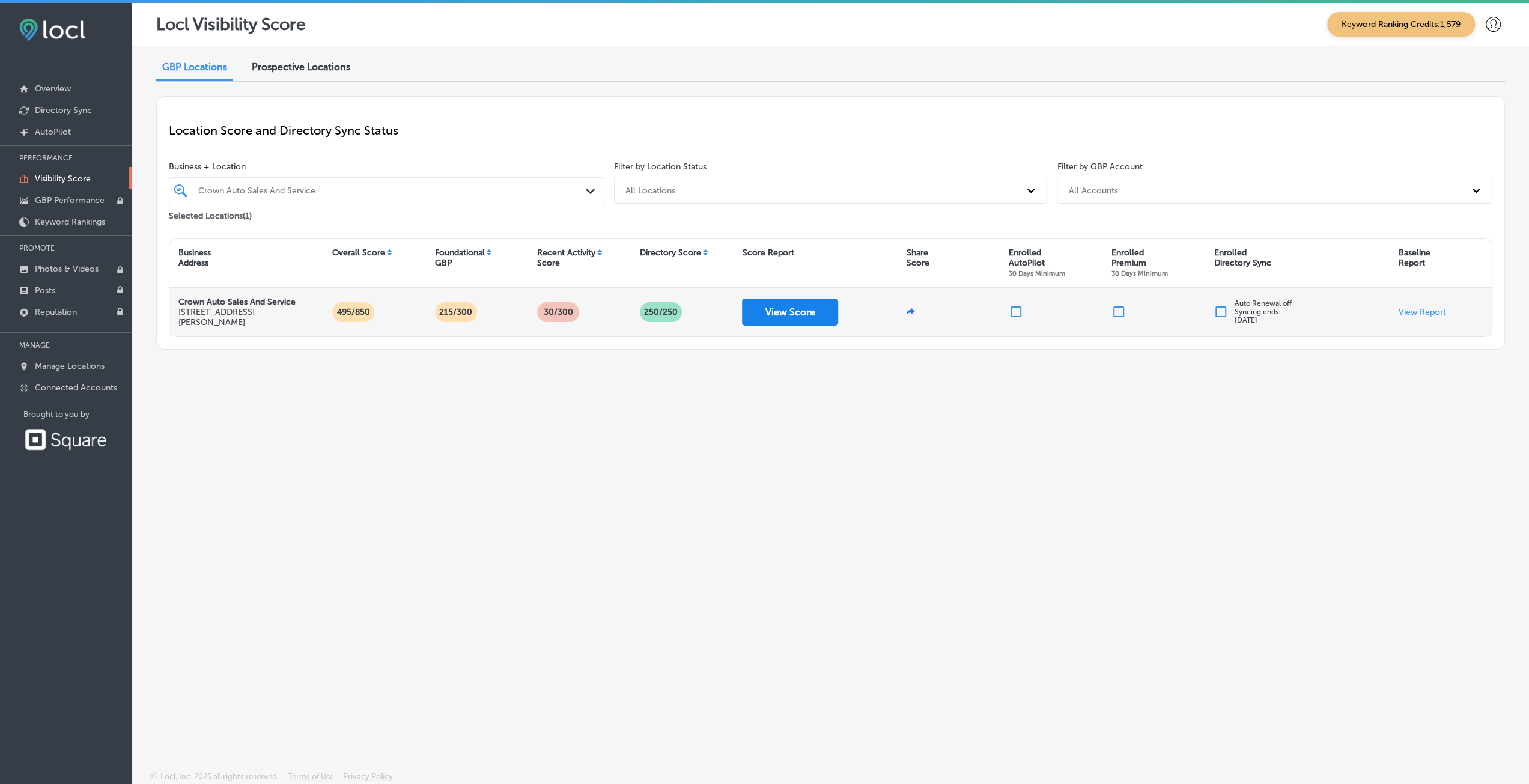
click at [803, 307] on button "View Score" at bounding box center [790, 312] width 96 height 27
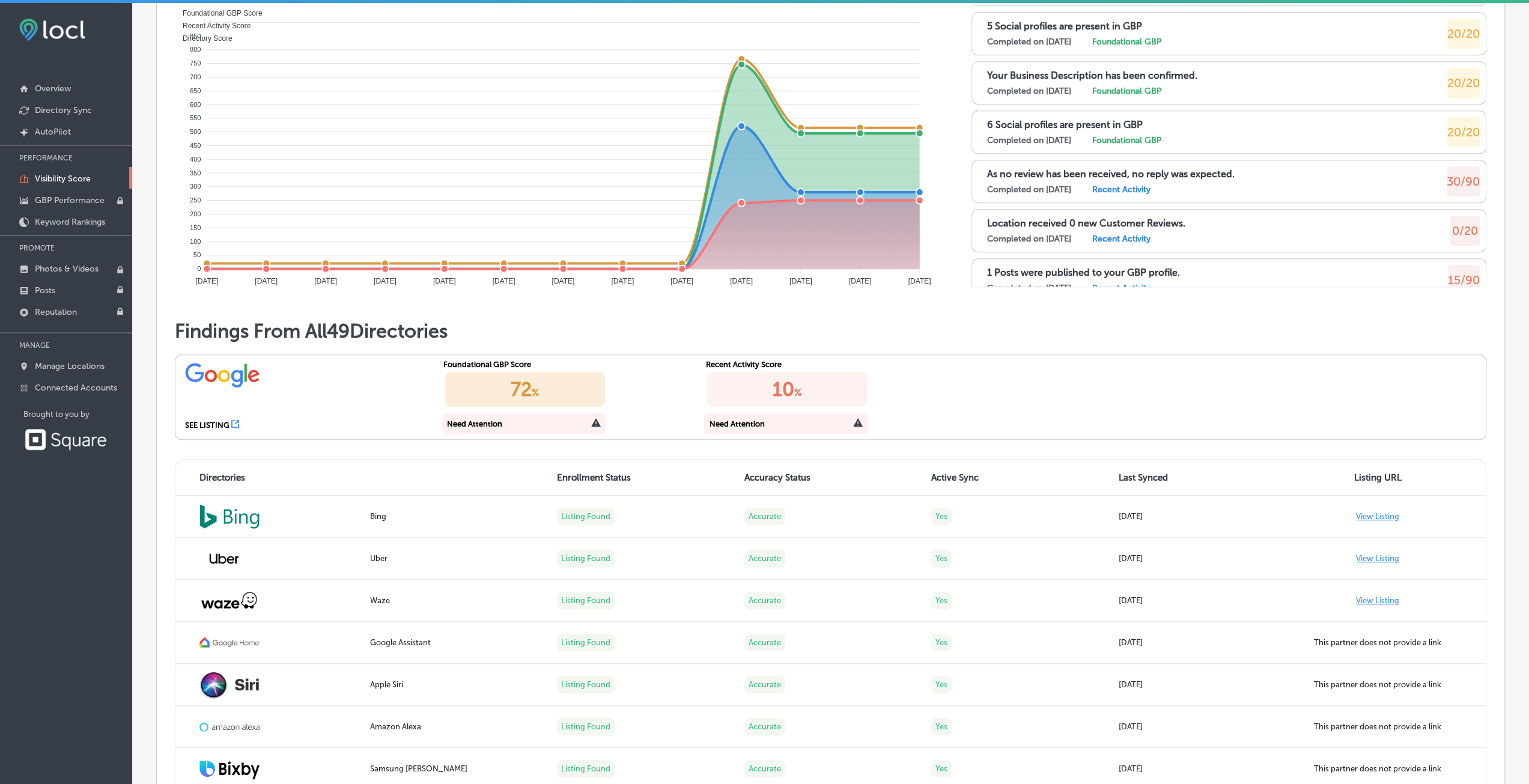
scroll to position [1081, 0]
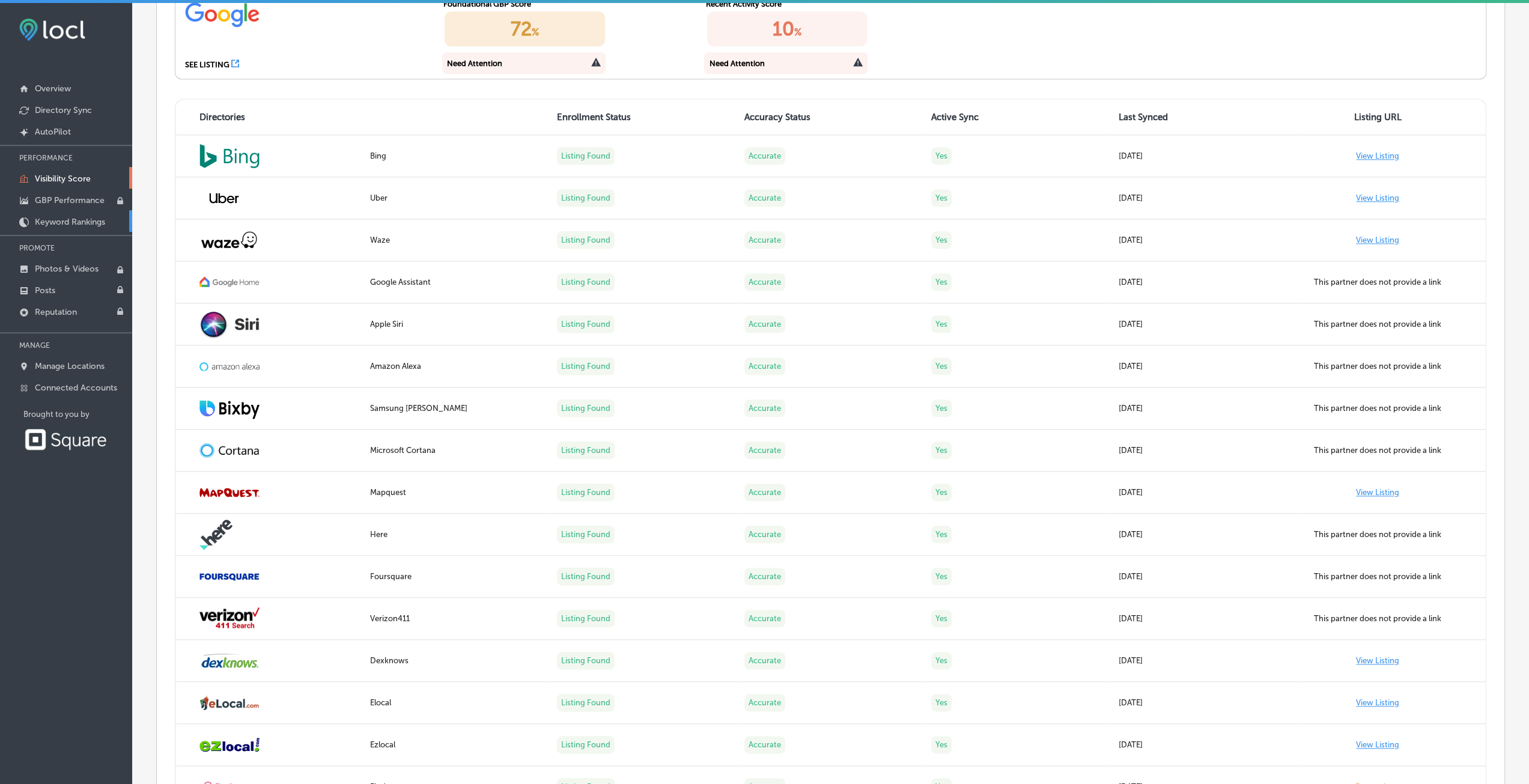
click at [68, 223] on p "Keyword Rankings" at bounding box center [70, 222] width 70 height 10
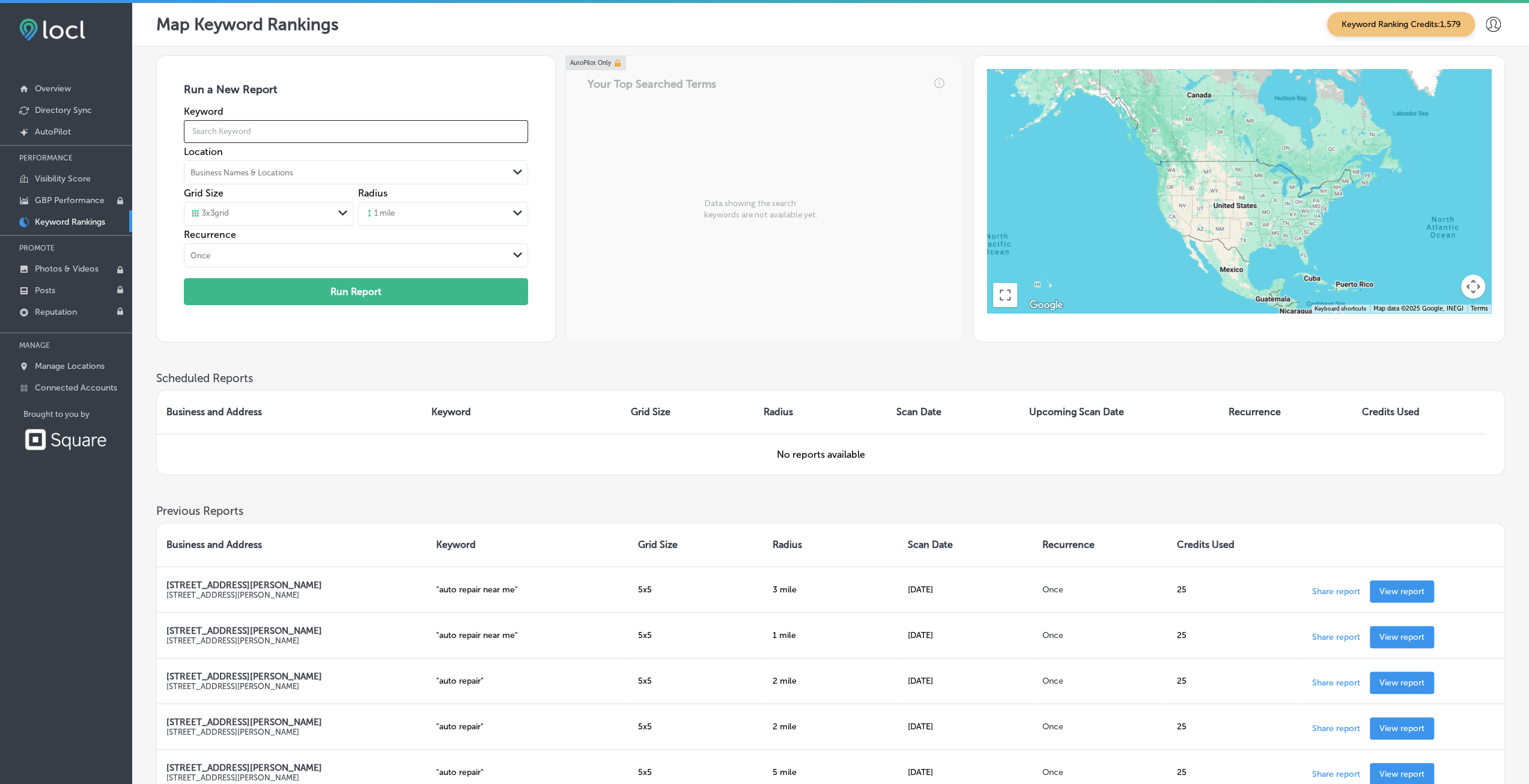
click at [257, 127] on input "text" at bounding box center [356, 132] width 344 height 34
type input "auto repair"
click at [276, 169] on div "Business Names & Locations" at bounding box center [241, 172] width 103 height 9
click at [279, 198] on label "[STREET_ADDRESS][PERSON_NAME]" at bounding box center [254, 202] width 120 height 20
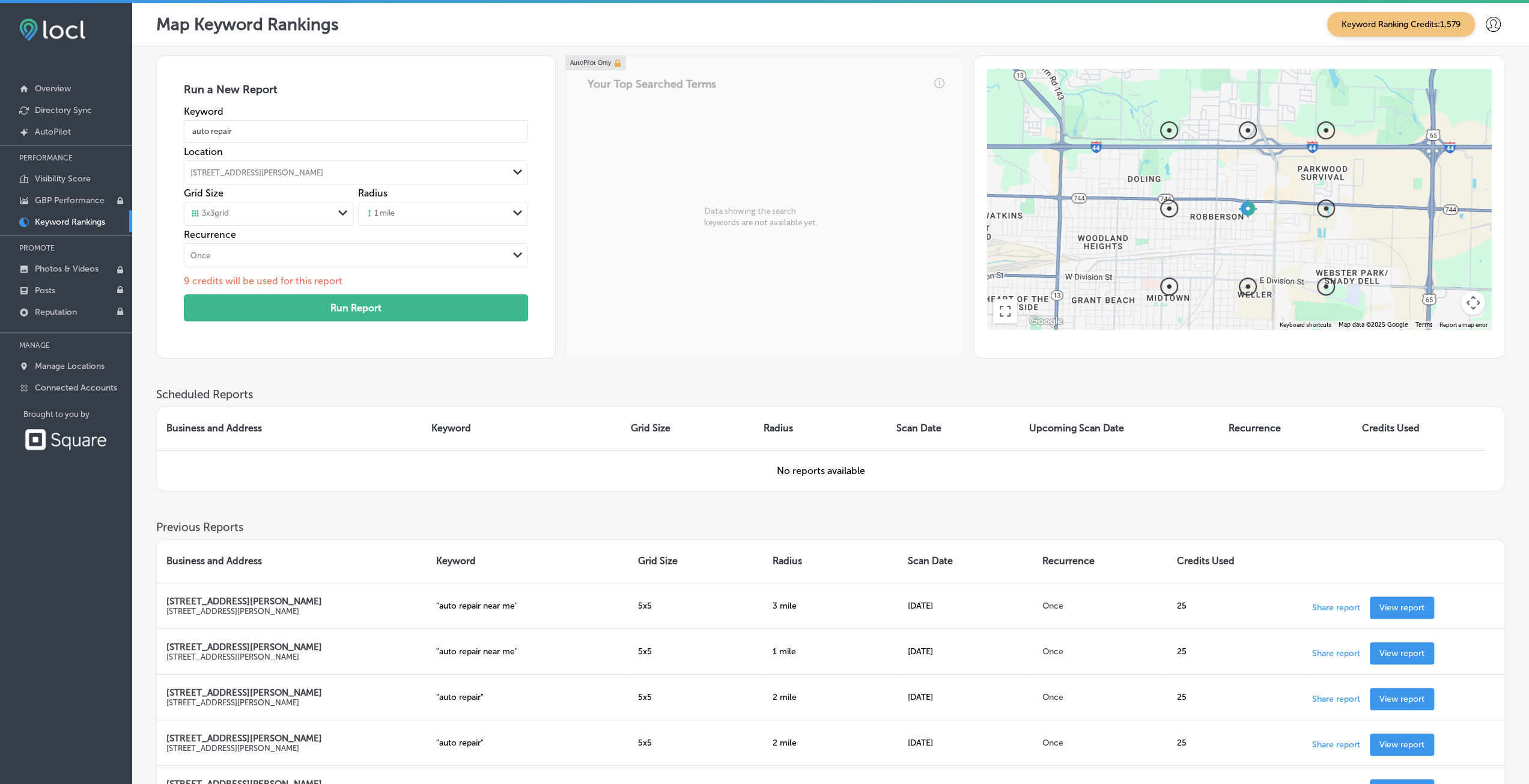
click at [298, 210] on div "3 x 3 grid" at bounding box center [258, 213] width 149 height 13
click at [253, 259] on div "5 x 5 grid" at bounding box center [268, 259] width 168 height 21
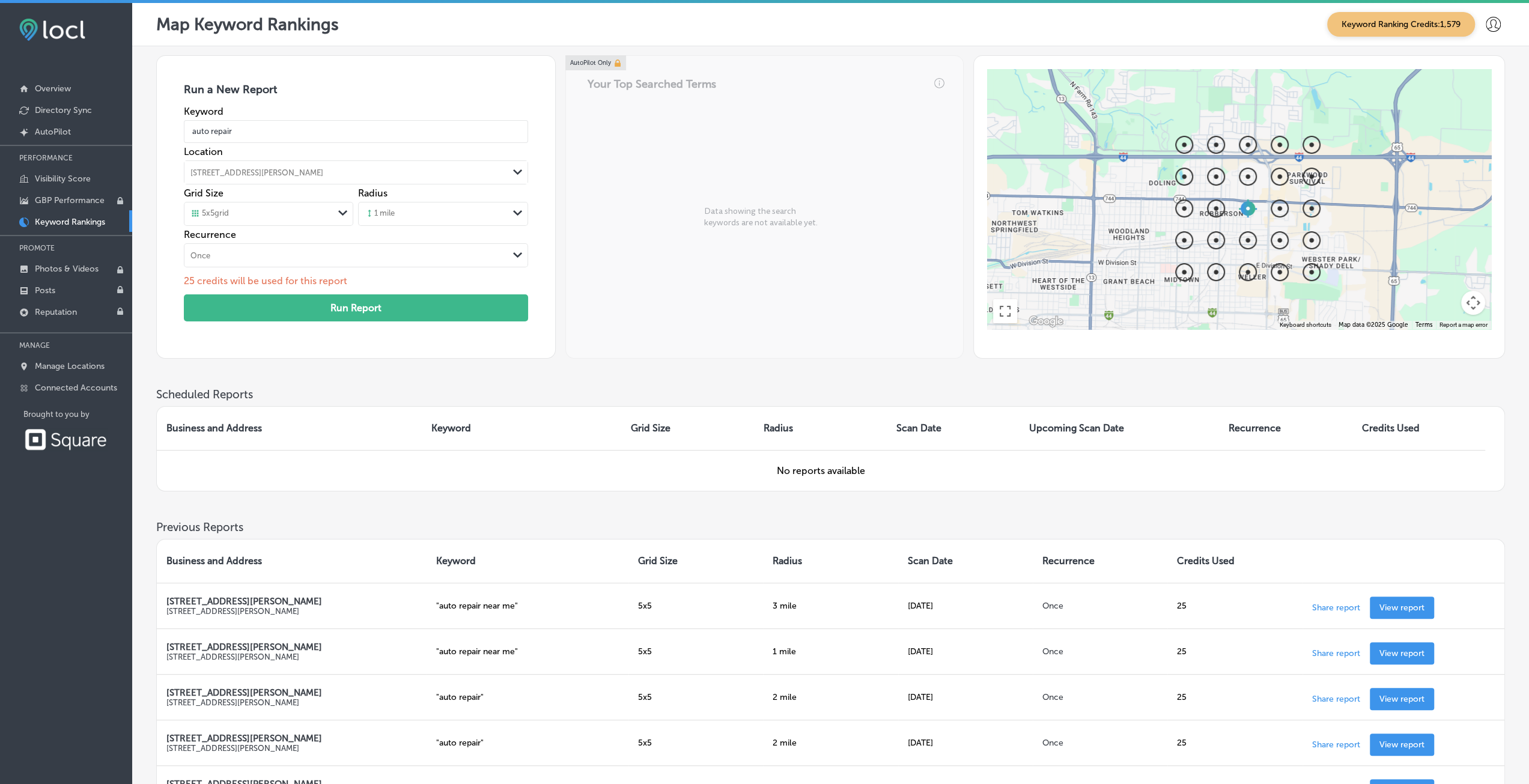
click at [434, 219] on div "1 mile" at bounding box center [433, 214] width 149 height 18
click at [374, 246] on div "3 miles" at bounding box center [443, 247] width 168 height 21
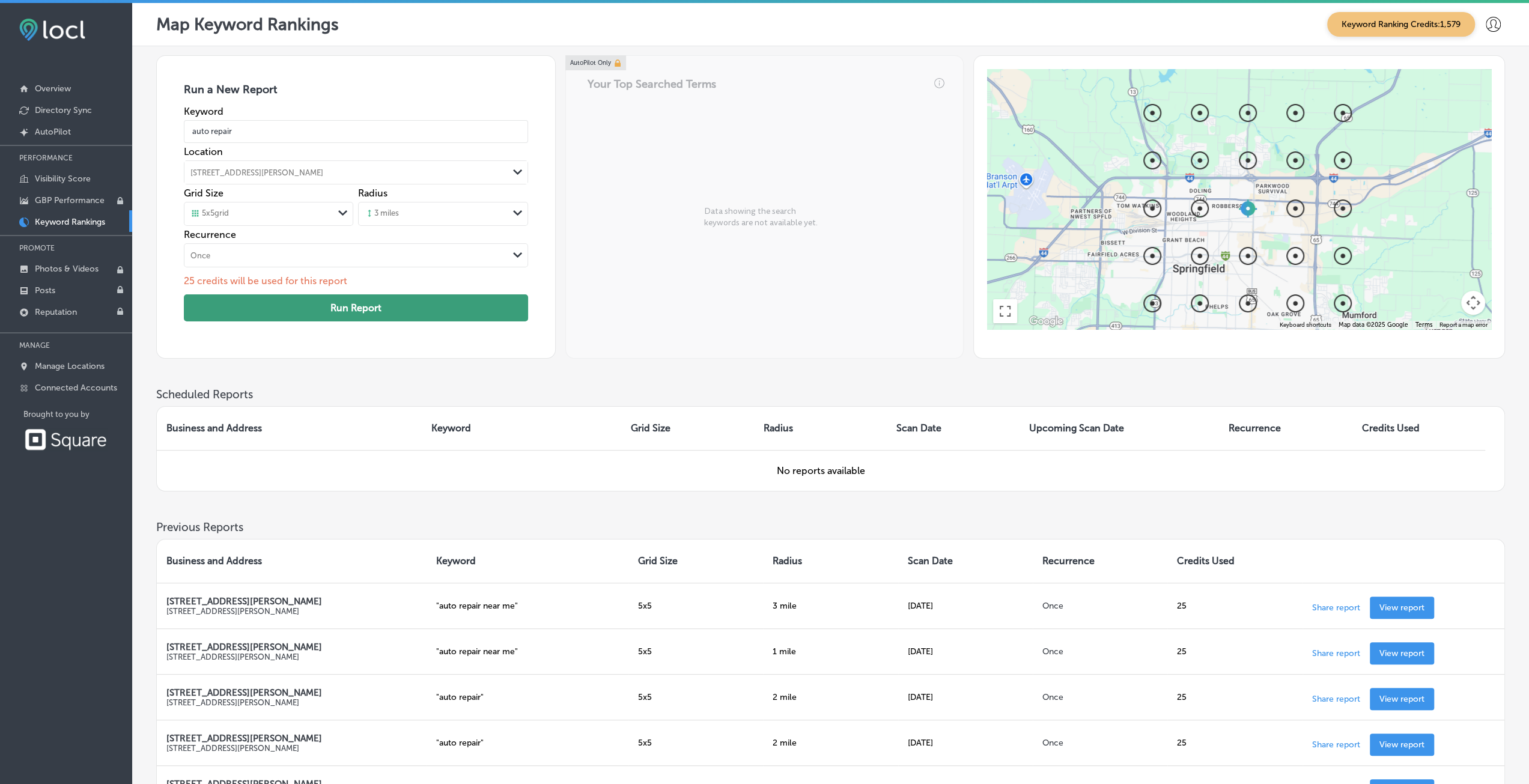
click at [344, 311] on button "Run Report" at bounding box center [356, 307] width 344 height 27
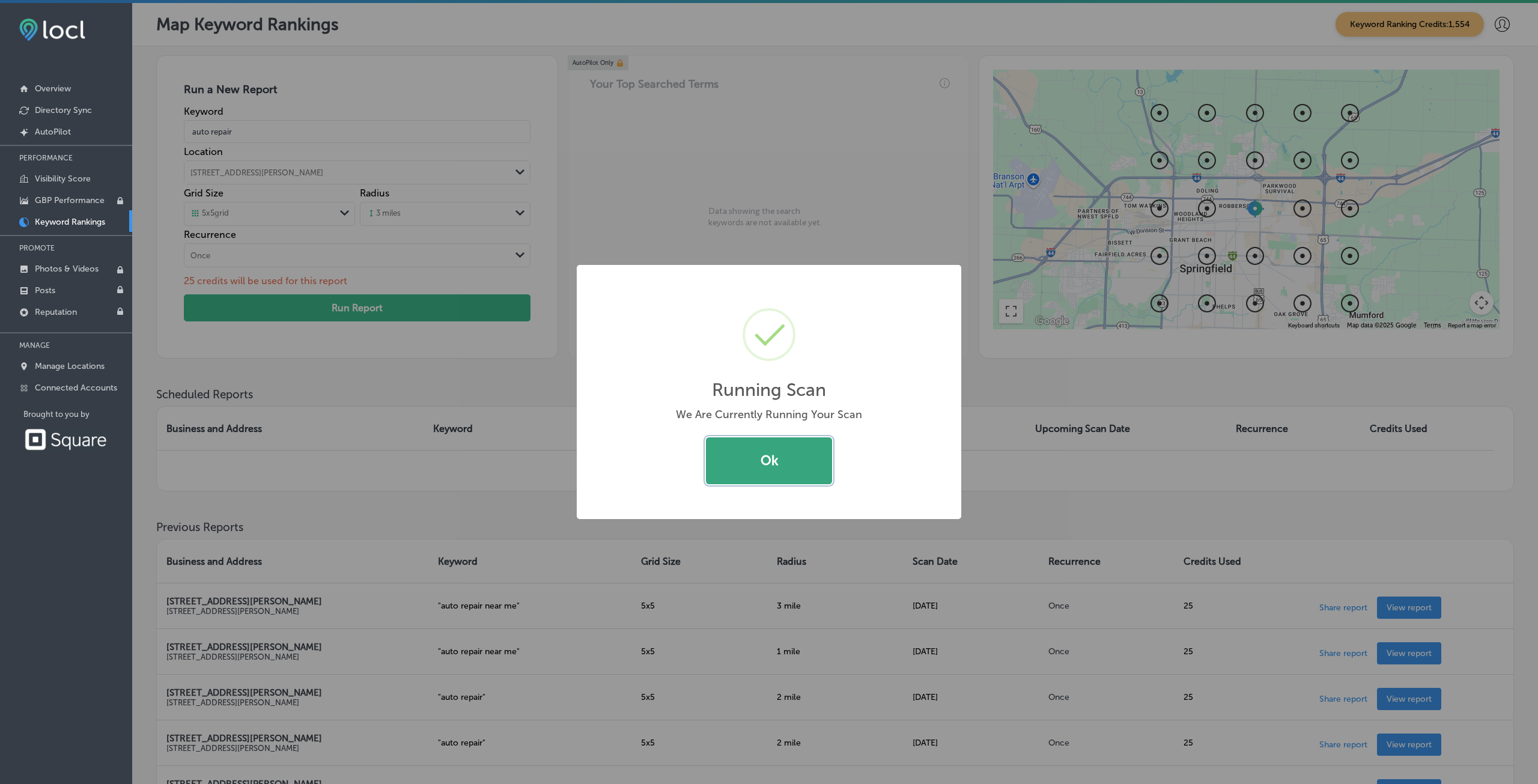
drag, startPoint x: 738, startPoint y: 454, endPoint x: 708, endPoint y: 455, distance: 30.0
click at [738, 454] on button "Ok" at bounding box center [769, 460] width 126 height 47
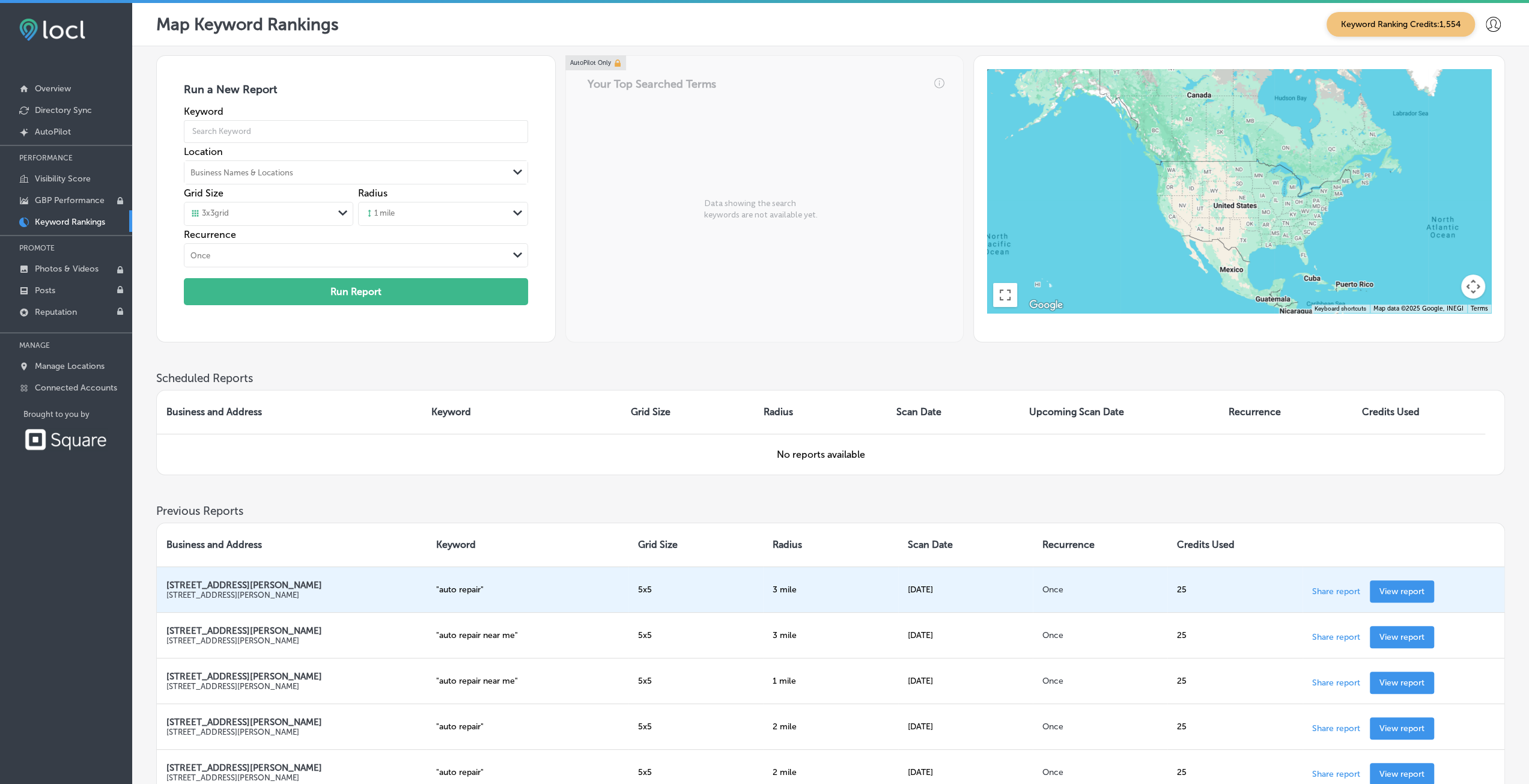
click at [1391, 588] on p "View report" at bounding box center [1401, 591] width 45 height 10
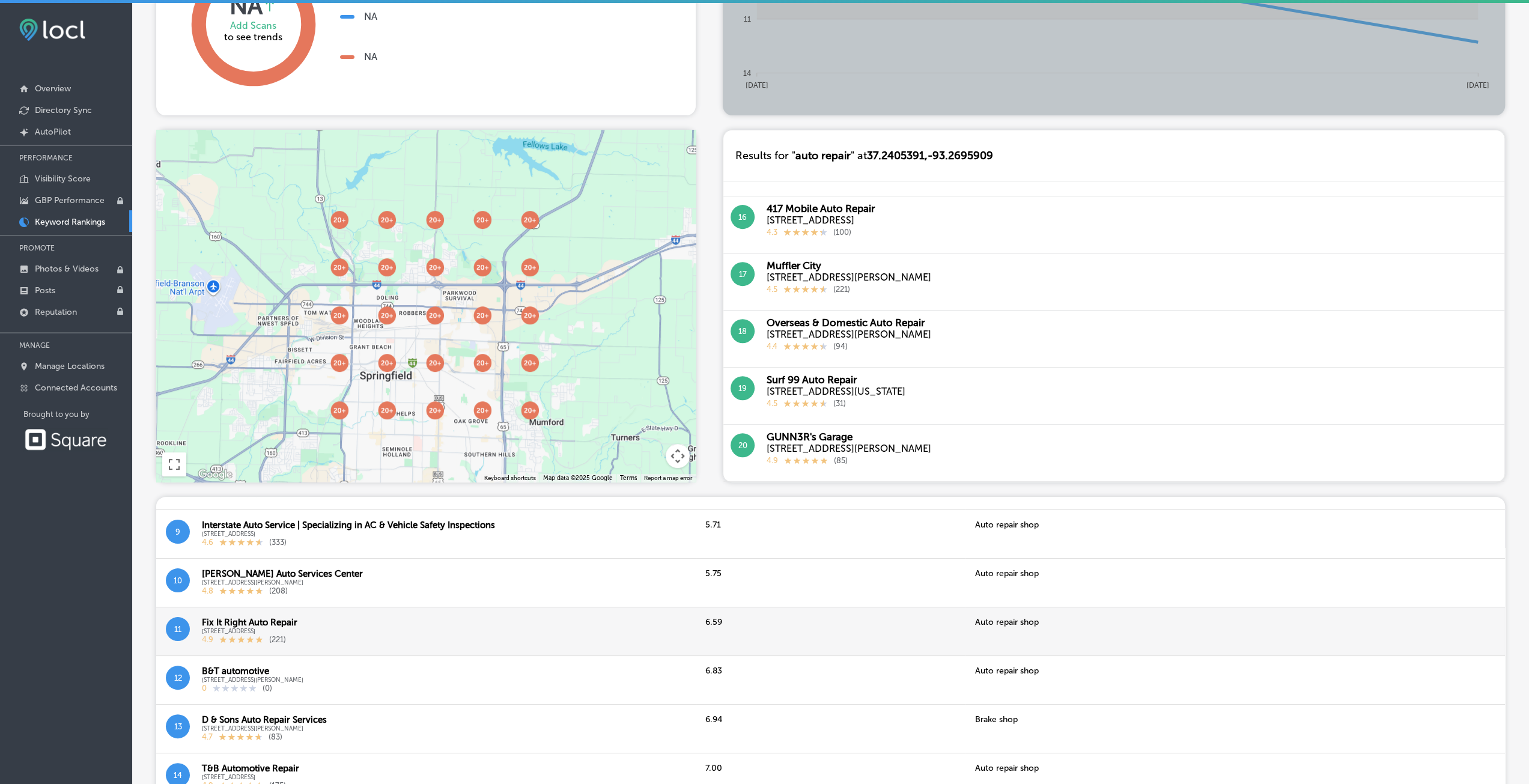
scroll to position [481, 0]
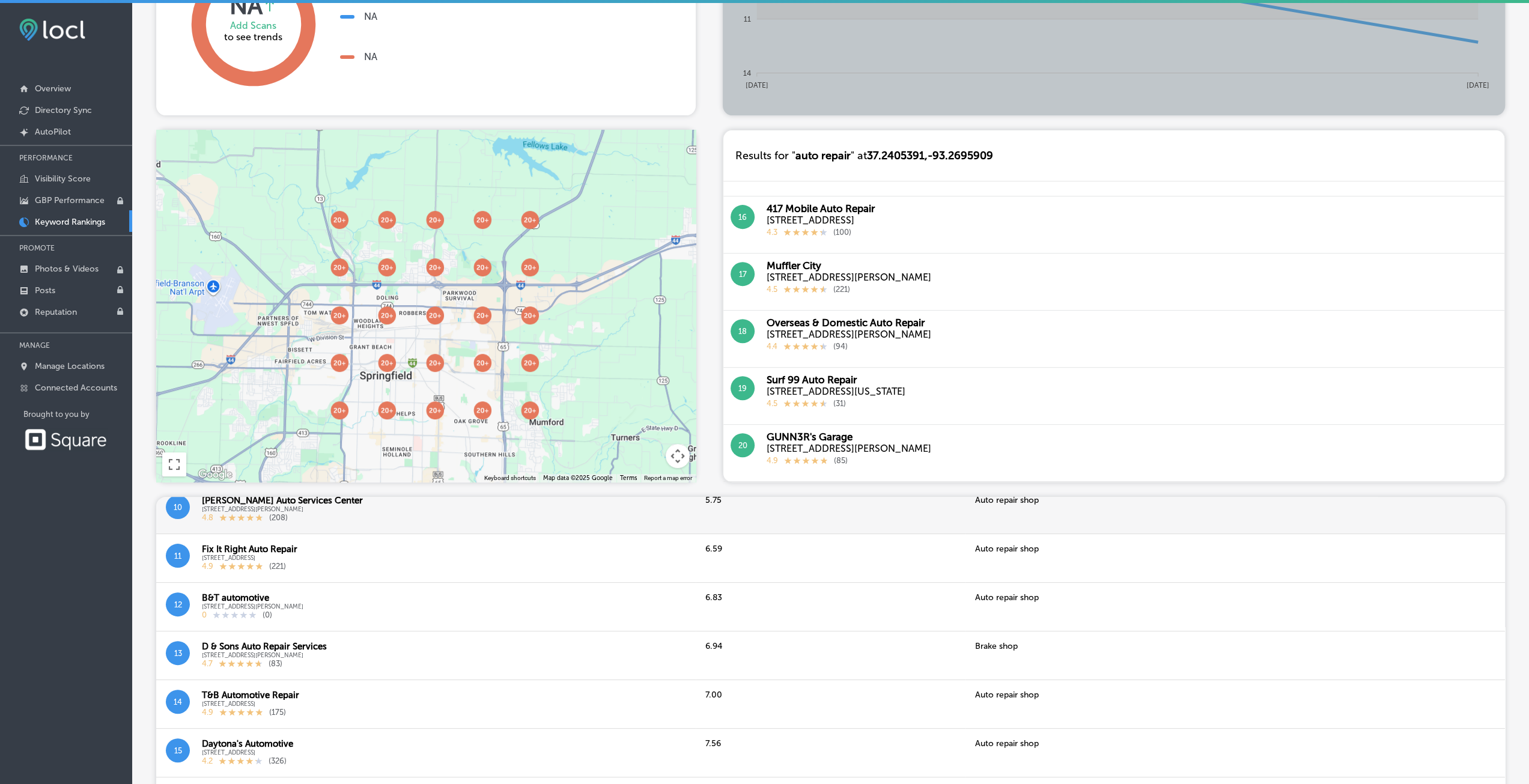
click at [704, 529] on div "5.75" at bounding box center [831, 509] width 270 height 49
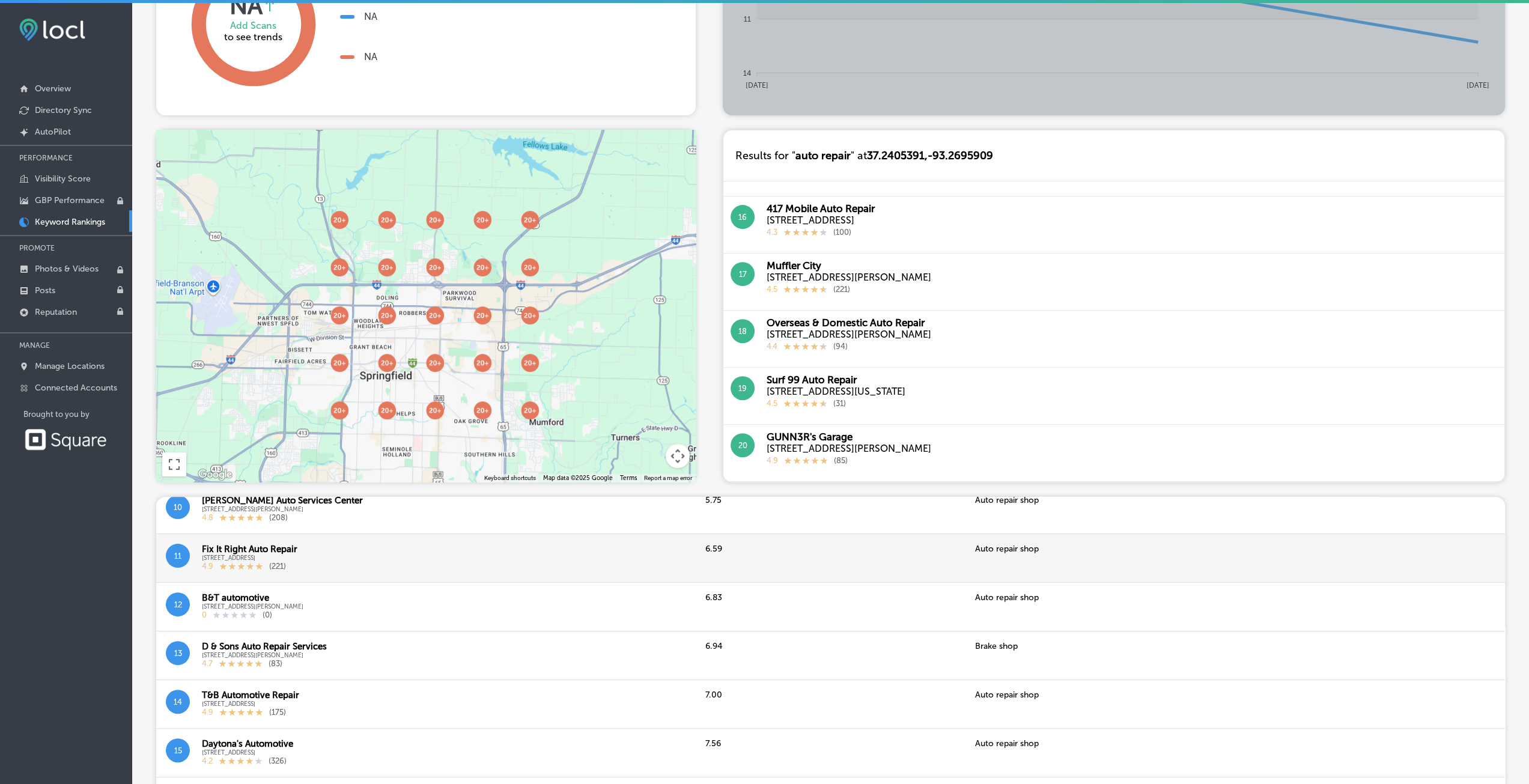
click at [729, 538] on div "6.59" at bounding box center [831, 557] width 270 height 49
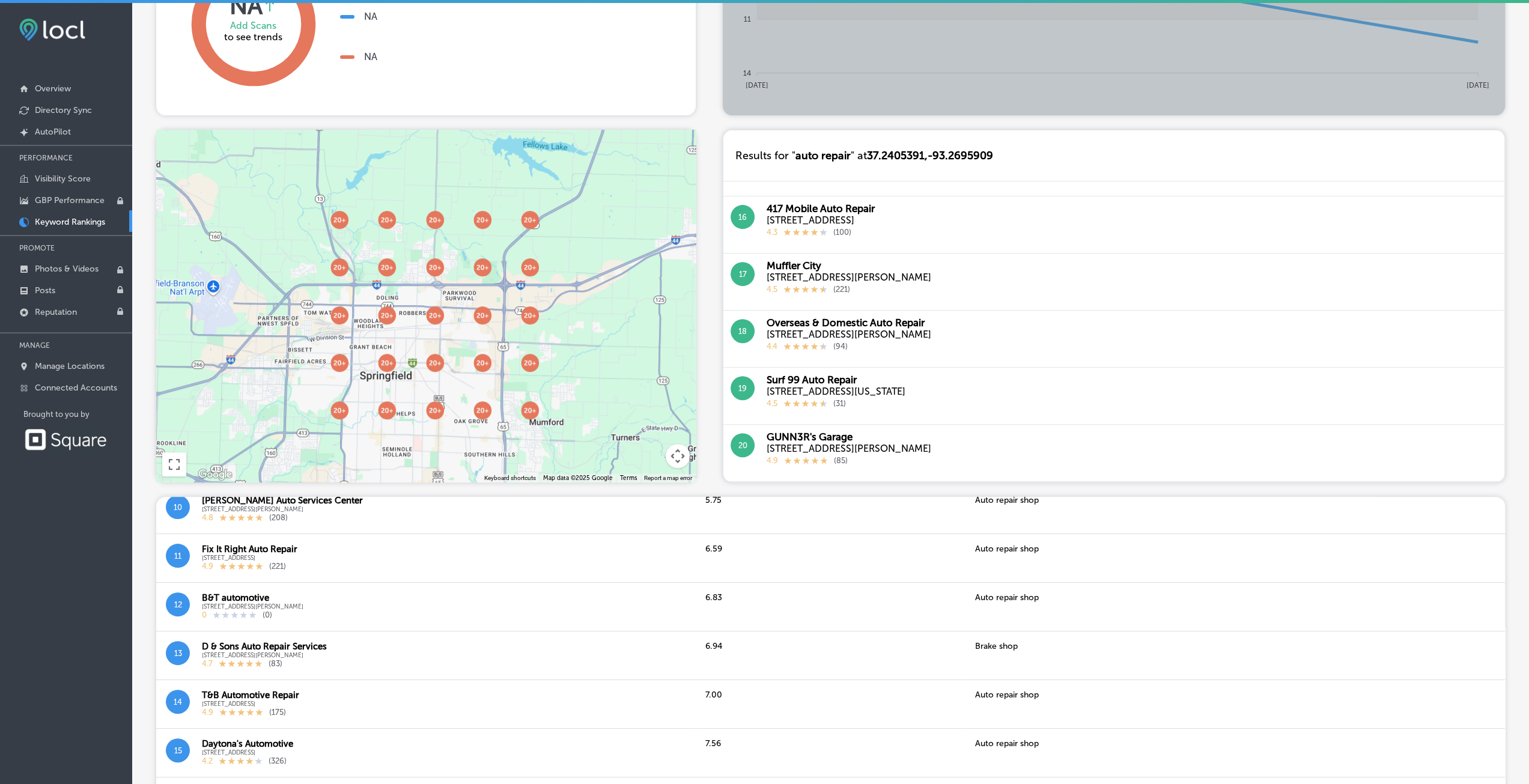
click at [875, 241] on div "417 Mobile Auto Repair [STREET_ADDRESS] 4.3 ( 100 )" at bounding box center [820, 224] width 108 height 44
click at [852, 219] on div "[STREET_ADDRESS]" at bounding box center [820, 219] width 108 height 11
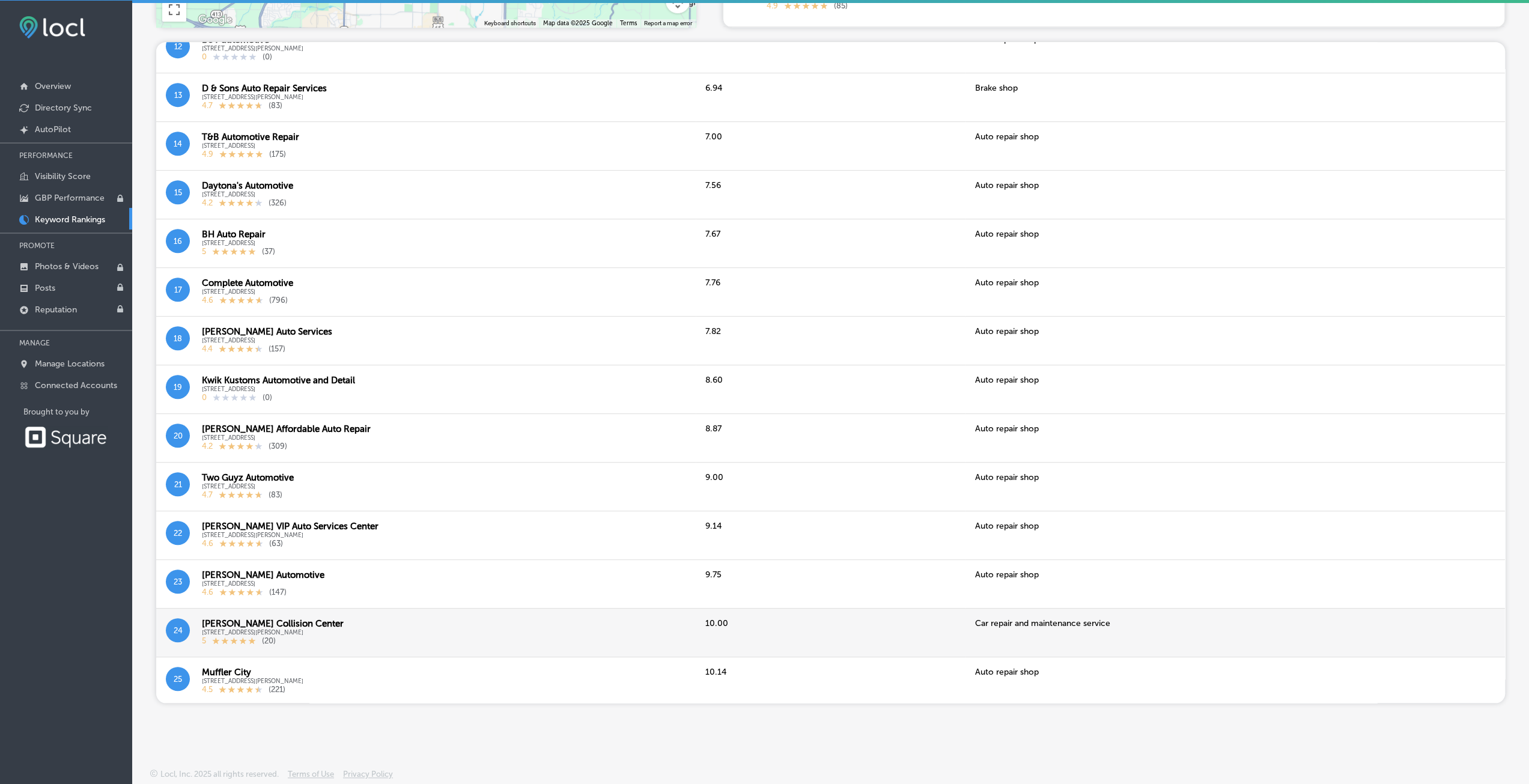
scroll to position [2, 0]
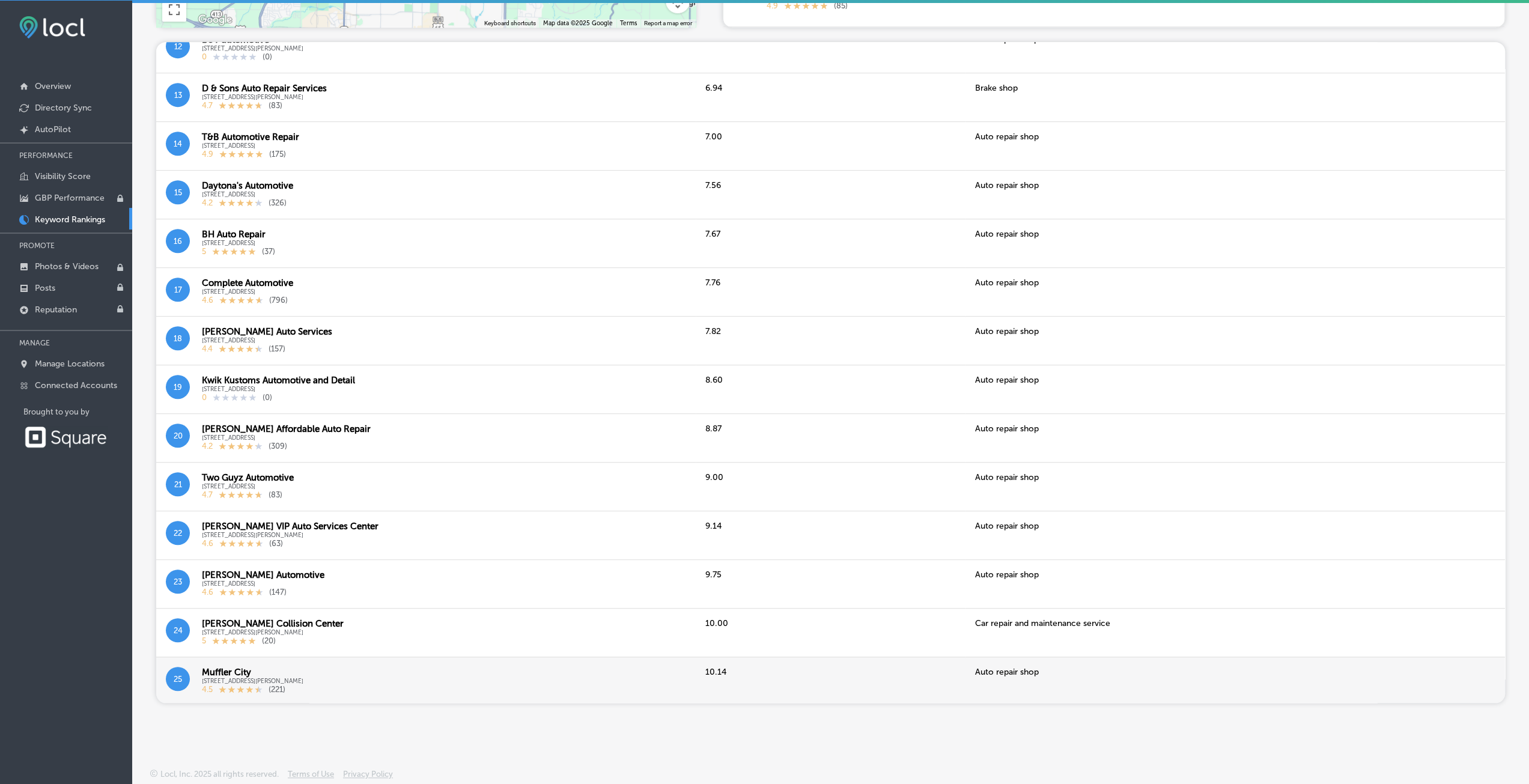
click at [199, 676] on div "25 Muffler City [STREET_ADDRESS][PERSON_NAME] 4.5 ( 221 )" at bounding box center [426, 681] width 520 height 29
click at [181, 680] on button "25" at bounding box center [178, 679] width 24 height 24
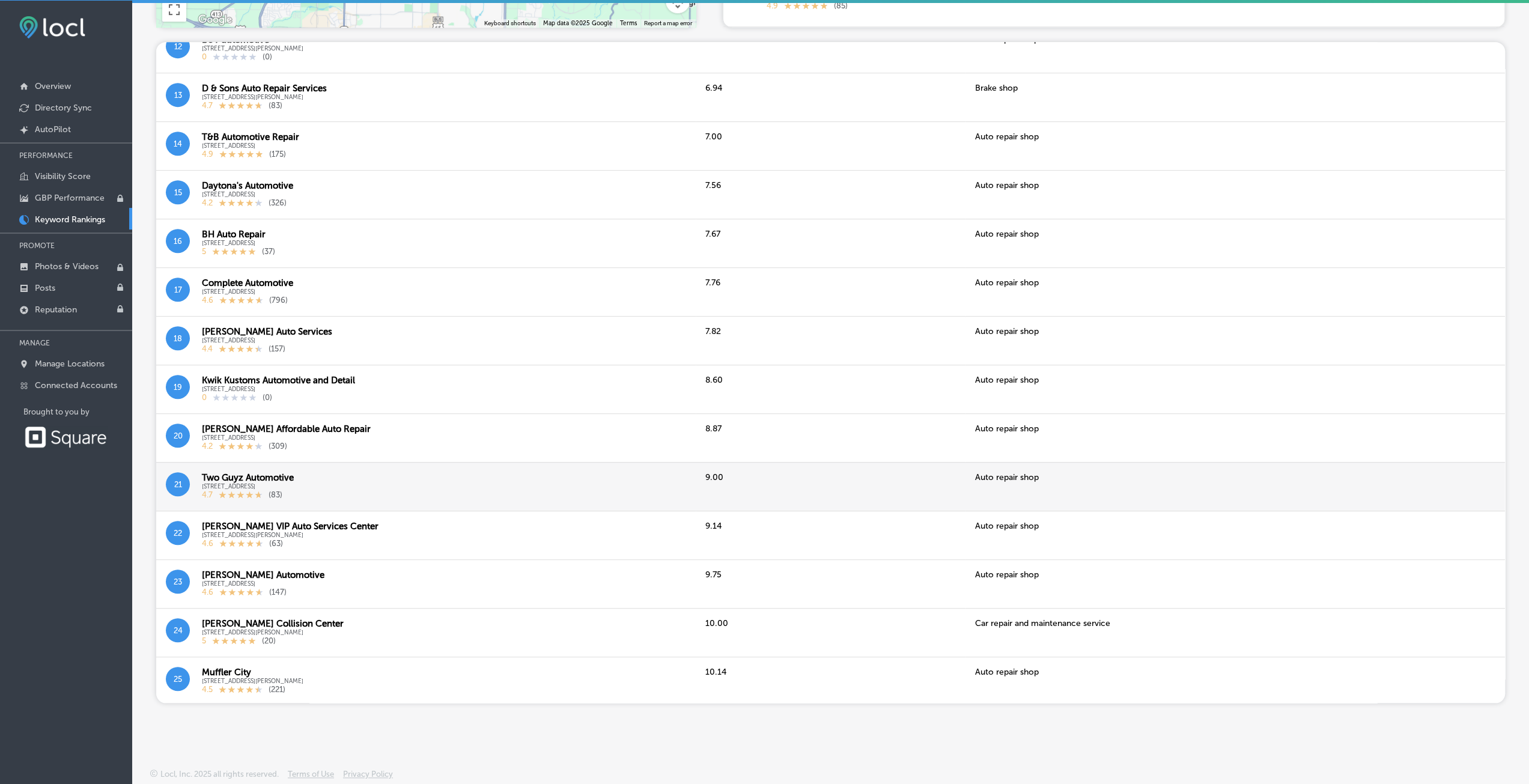
drag, startPoint x: 195, startPoint y: 604, endPoint x: 162, endPoint y: 503, distance: 106.0
click at [181, 564] on div "1 [PERSON_NAME]'s Automotive Machine Shop [STREET_ADDRESS] 4.5 ( 26 ) 3.00 Auto…" at bounding box center [830, 97] width 1349 height 1216
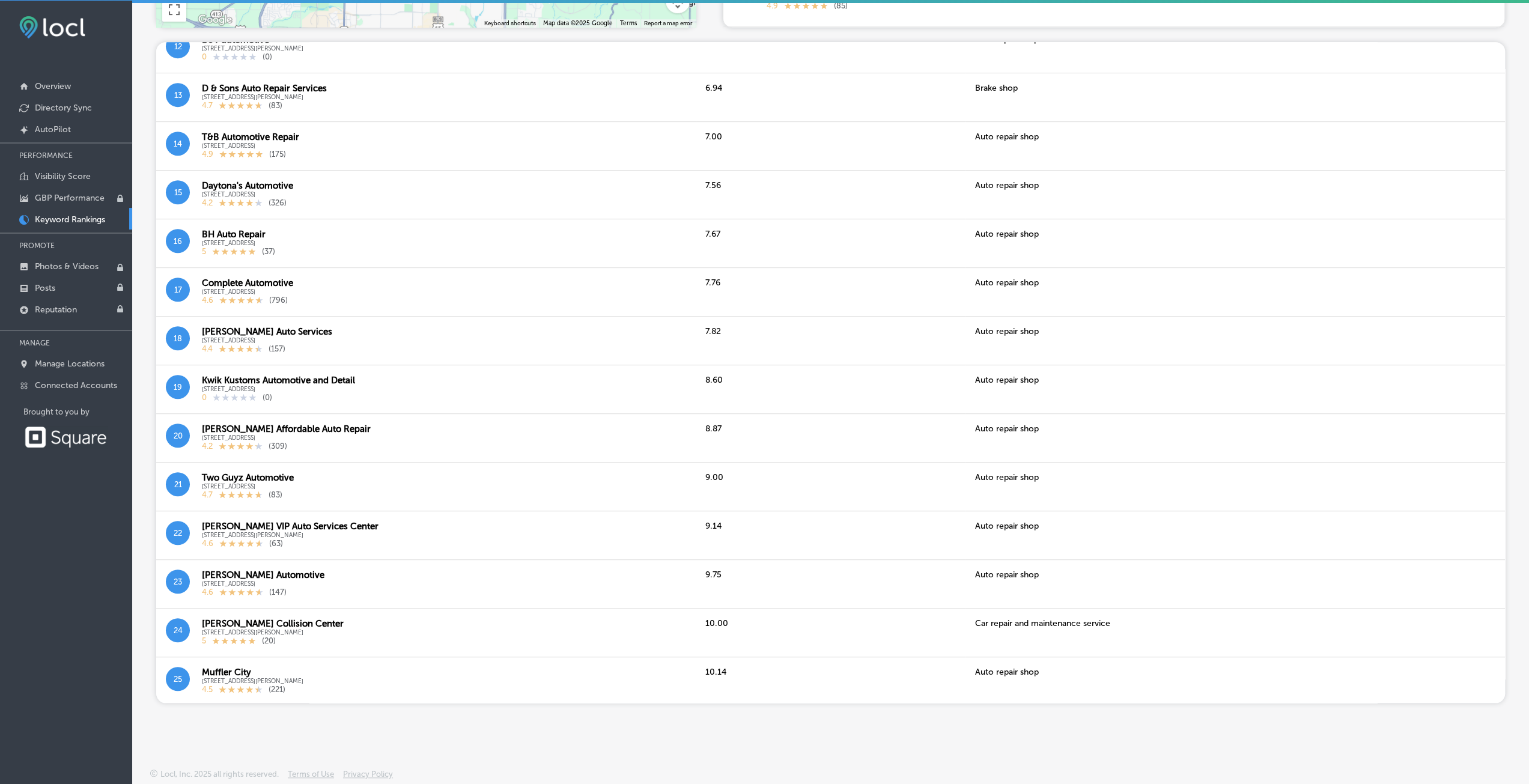
drag, startPoint x: 162, startPoint y: 503, endPoint x: 139, endPoint y: 417, distance: 88.3
drag, startPoint x: 139, startPoint y: 408, endPoint x: 145, endPoint y: 374, distance: 34.3
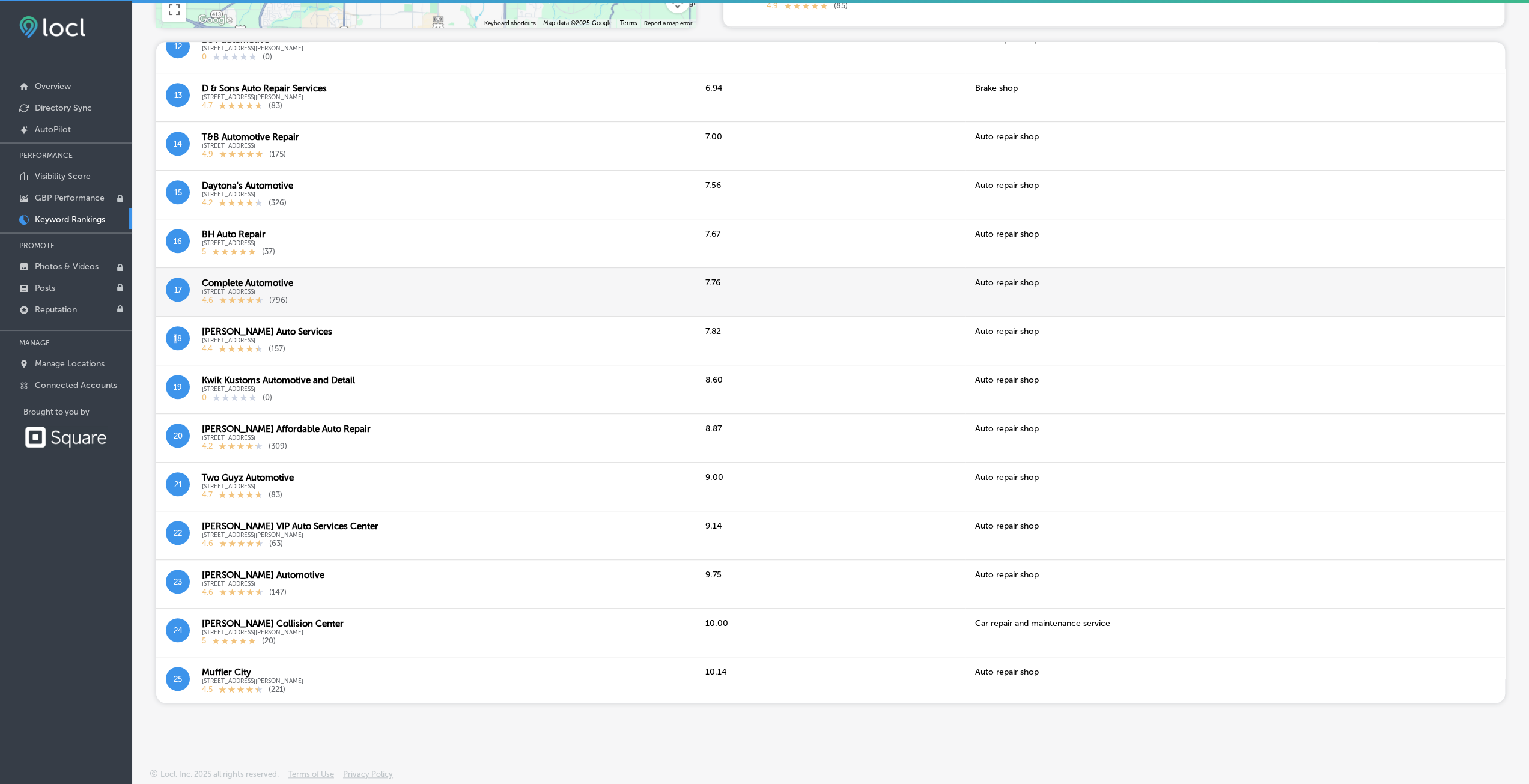
drag, startPoint x: 168, startPoint y: 325, endPoint x: 196, endPoint y: 311, distance: 32.2
click at [186, 319] on div "18 [PERSON_NAME] Auto Services [STREET_ADDRESS] 4.4 ( 157 )" at bounding box center [425, 340] width 539 height 49
drag, startPoint x: 203, startPoint y: 302, endPoint x: 216, endPoint y: 273, distance: 32.3
click at [213, 288] on div "Complete Automotive [STREET_ADDRESS] 4.6 ( 796 )" at bounding box center [247, 292] width 91 height 29
click at [217, 270] on div "17 Complete Automotive [STREET_ADDRESS] 4.6 ( 796 )" at bounding box center [425, 291] width 539 height 49
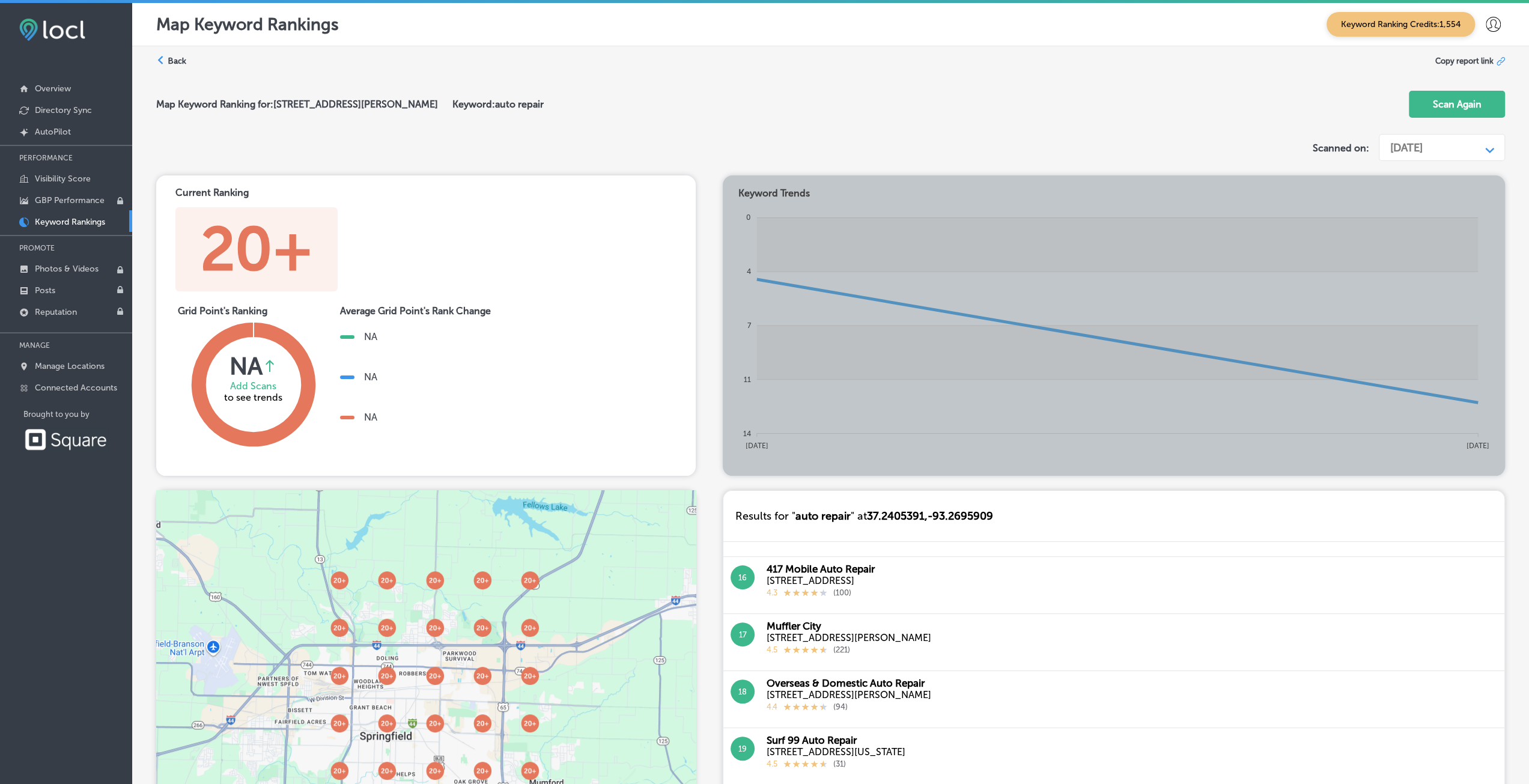
scroll to position [0, 0]
